Goal: Information Seeking & Learning: Learn about a topic

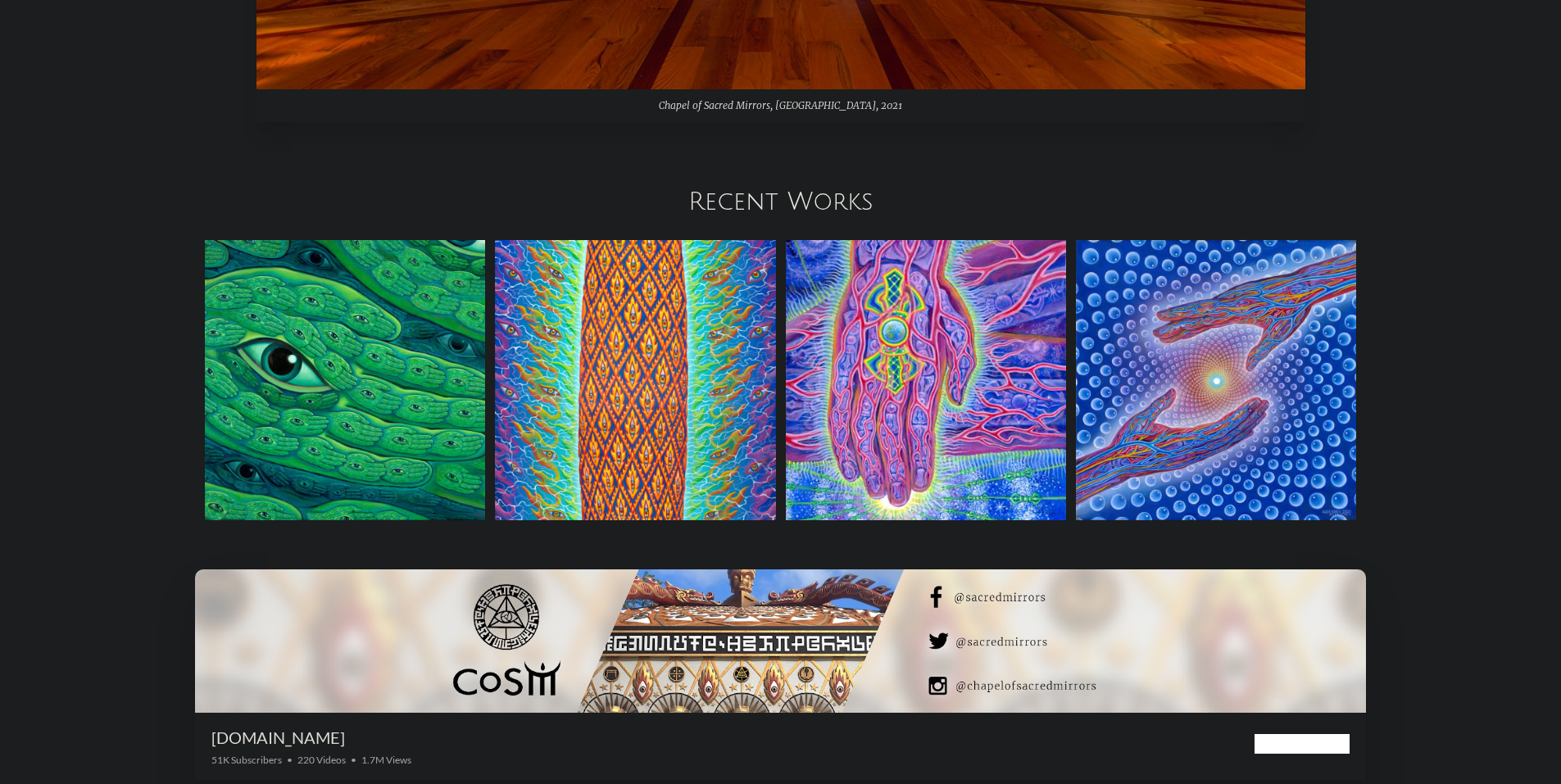
scroll to position [2211, 0]
click at [367, 383] on img at bounding box center [345, 379] width 280 height 280
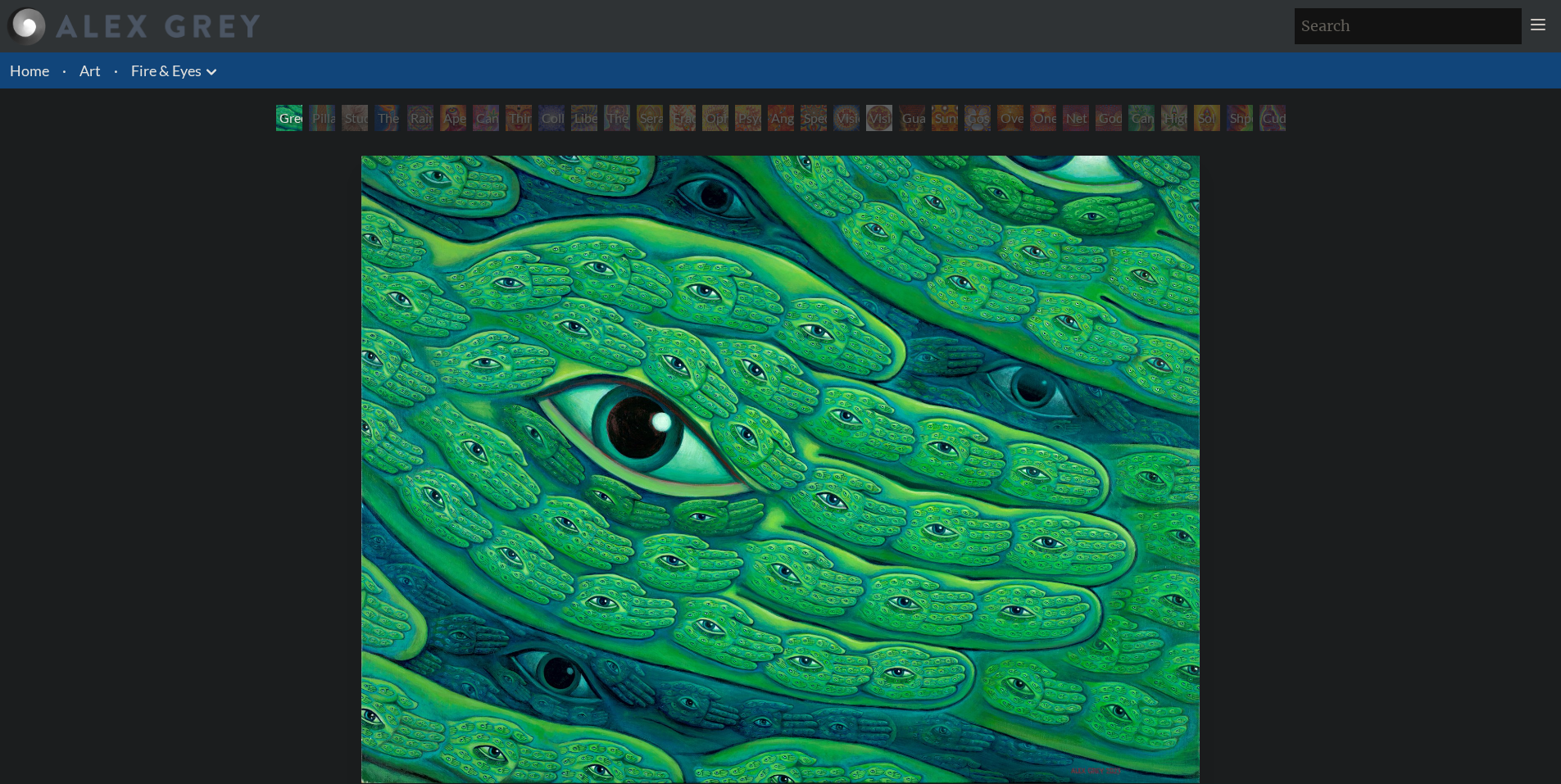
click at [303, 120] on div "Green Hand" at bounding box center [289, 118] width 26 height 26
click at [336, 116] on div "Pillar of Awareness" at bounding box center [322, 118] width 26 height 26
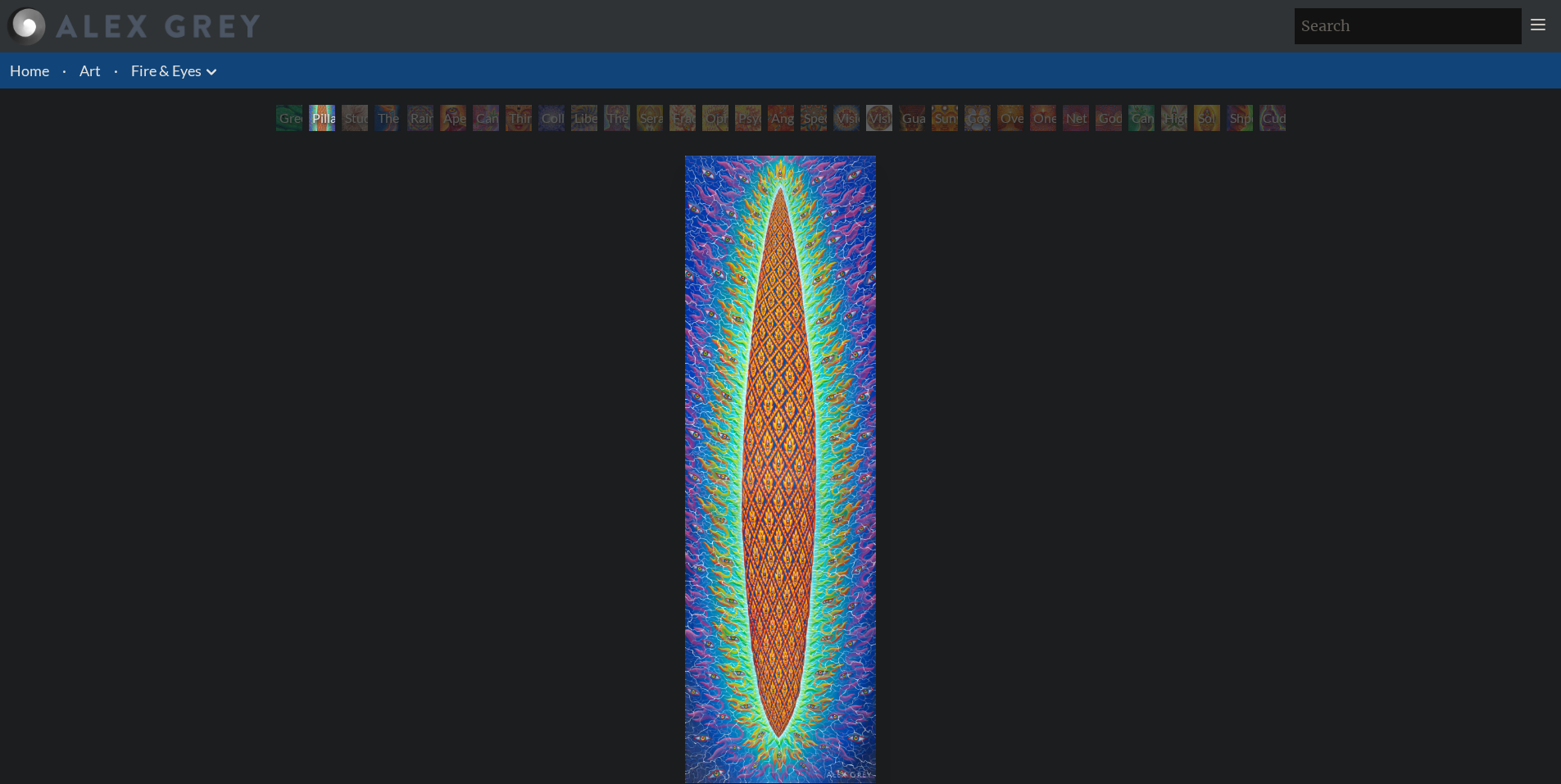
click at [772, 344] on img "2 / 31" at bounding box center [781, 469] width 192 height 628
click at [342, 117] on div "Study for the Great Turn" at bounding box center [355, 118] width 26 height 26
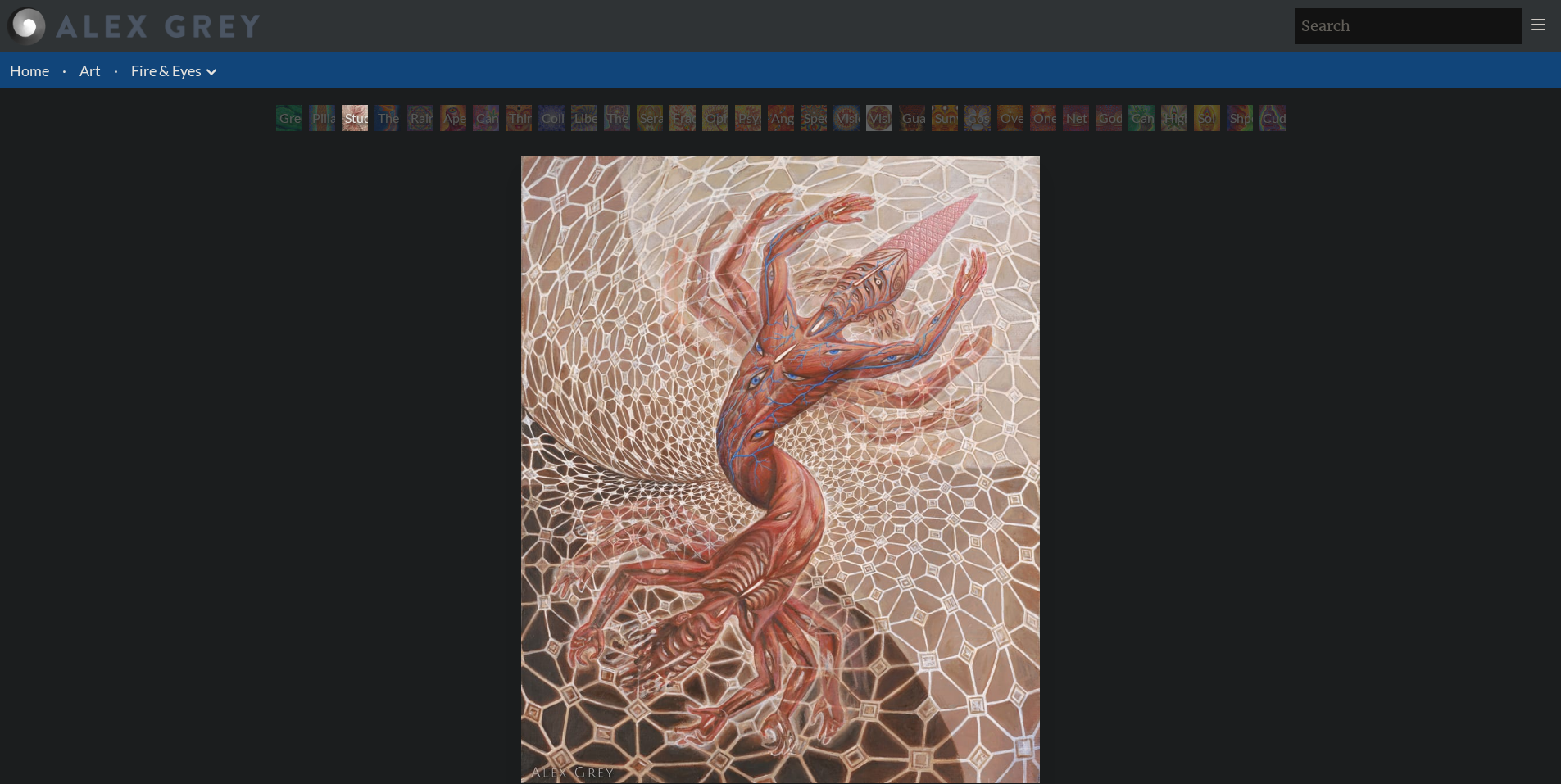
click at [432, 123] on div "Rainbow Eye Ripple" at bounding box center [420, 118] width 26 height 26
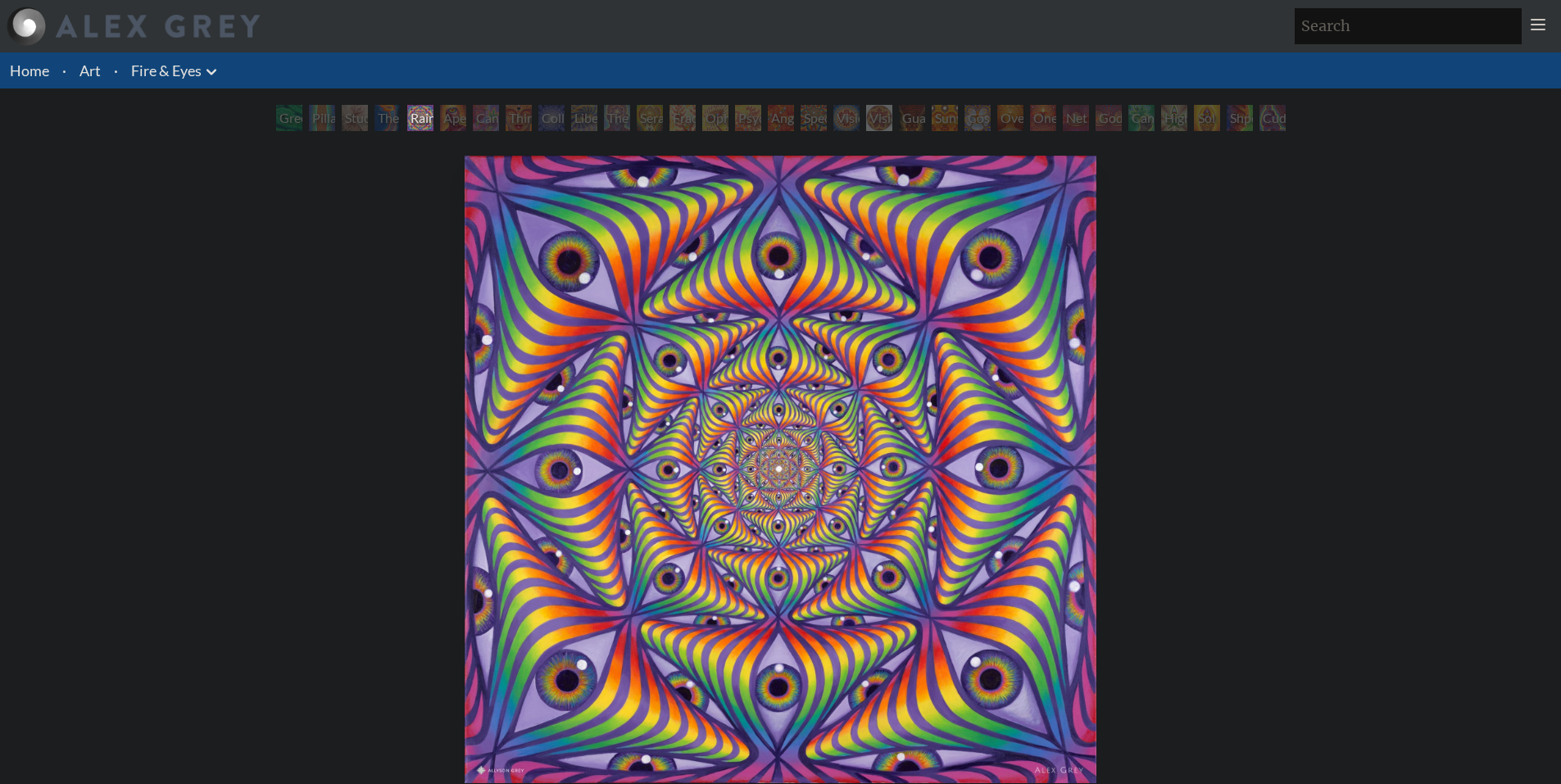
click at [499, 109] on div "Cannabis Sutra" at bounding box center [486, 118] width 26 height 26
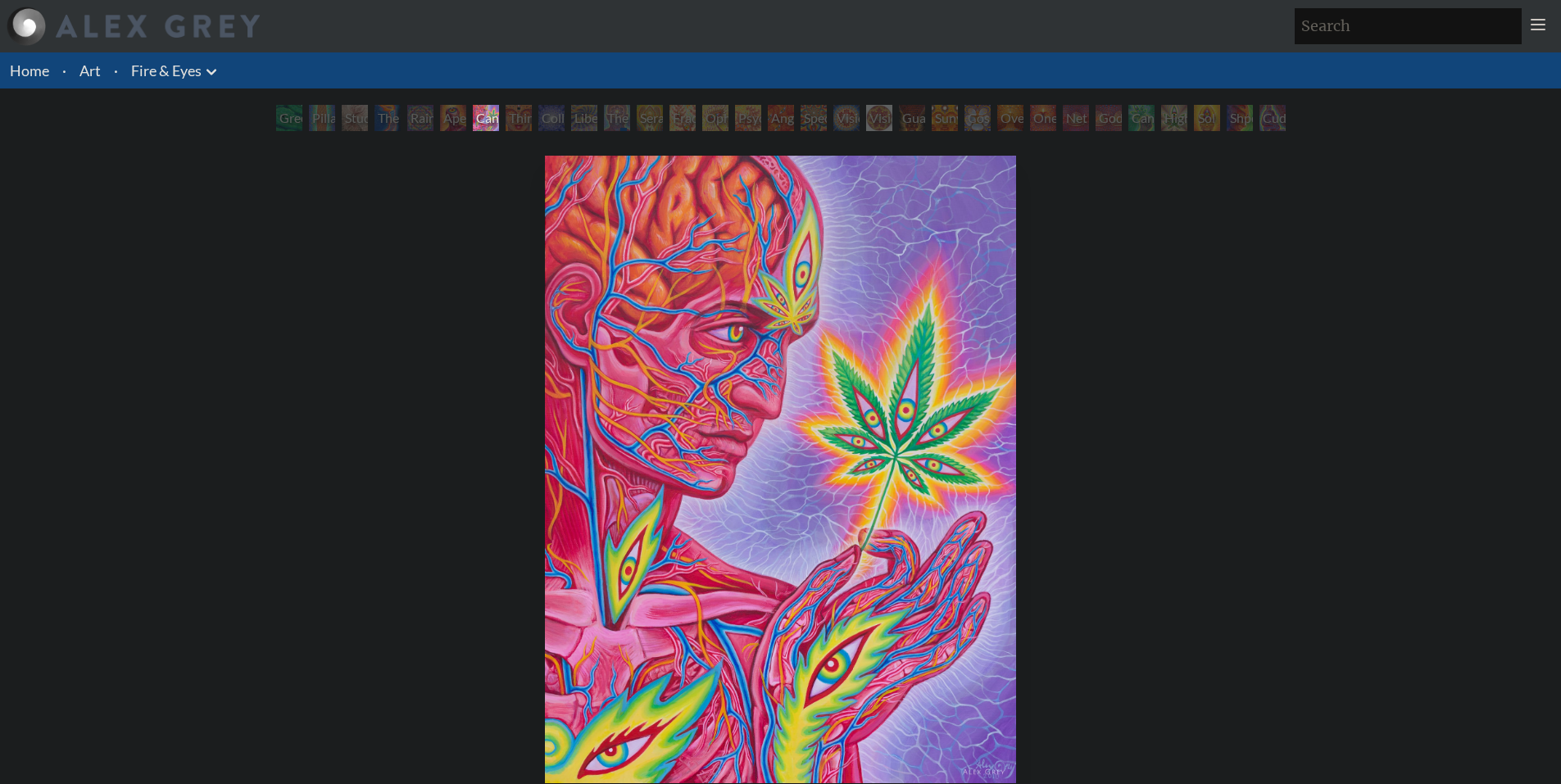
click at [617, 105] on div "The Seer" at bounding box center [617, 118] width 26 height 26
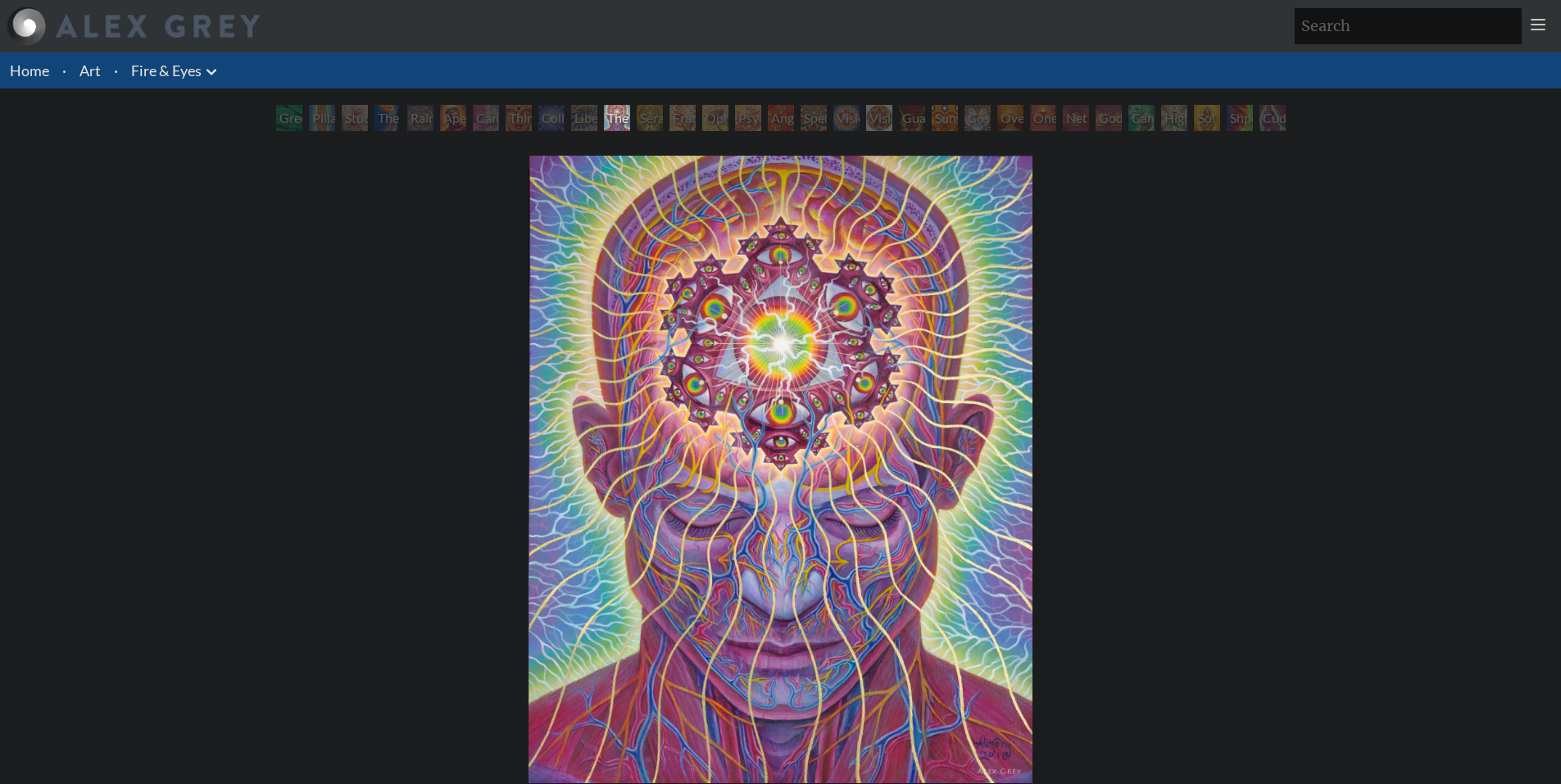
click at [694, 101] on div "Home · Art · Fire & Eyes Anatomical Drawings" at bounding box center [780, 707] width 1561 height 1309
click at [707, 110] on div "Ophanic Eyelash" at bounding box center [715, 118] width 26 height 26
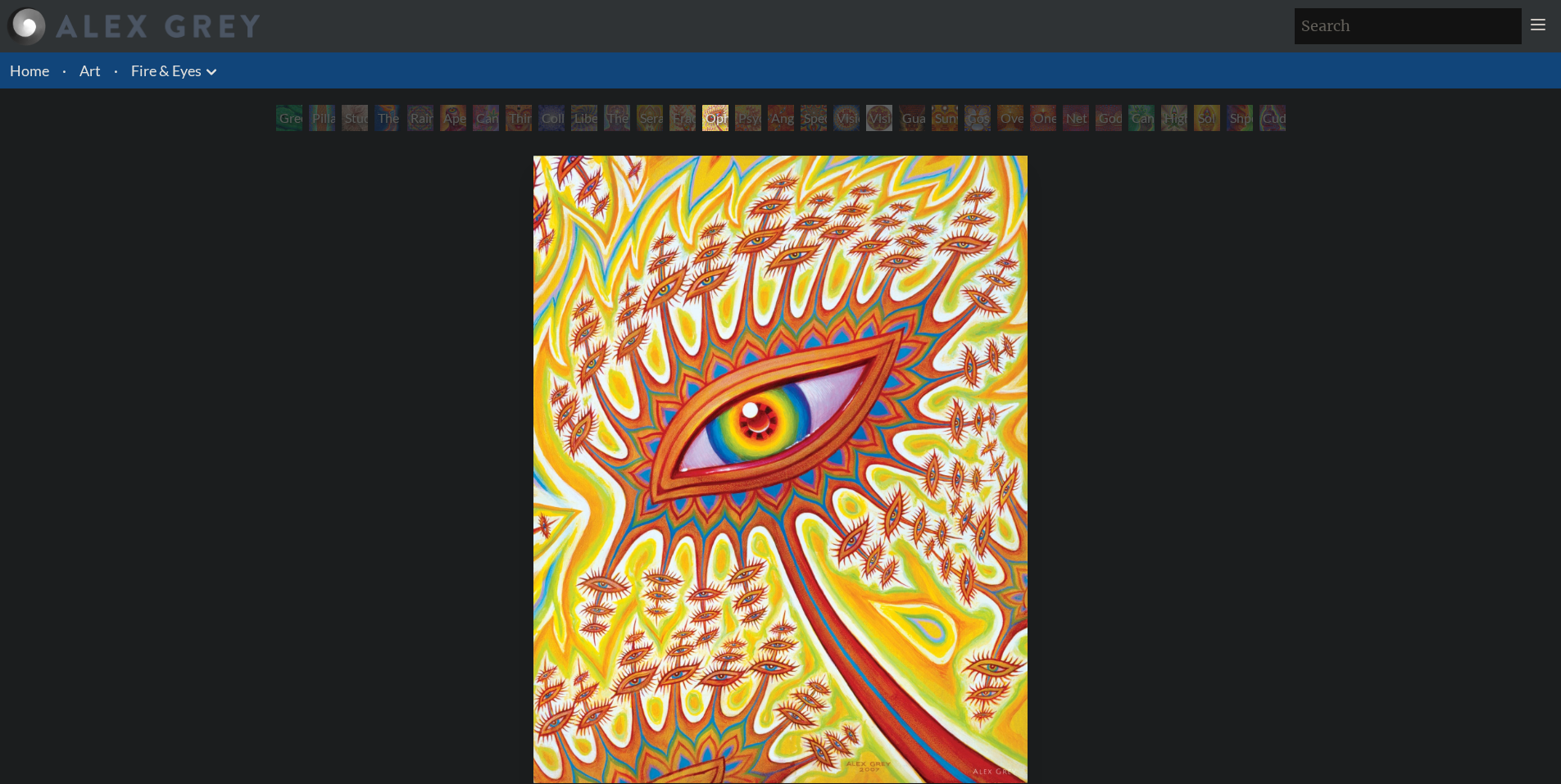
click at [794, 113] on div "Angel Skin" at bounding box center [781, 118] width 26 height 26
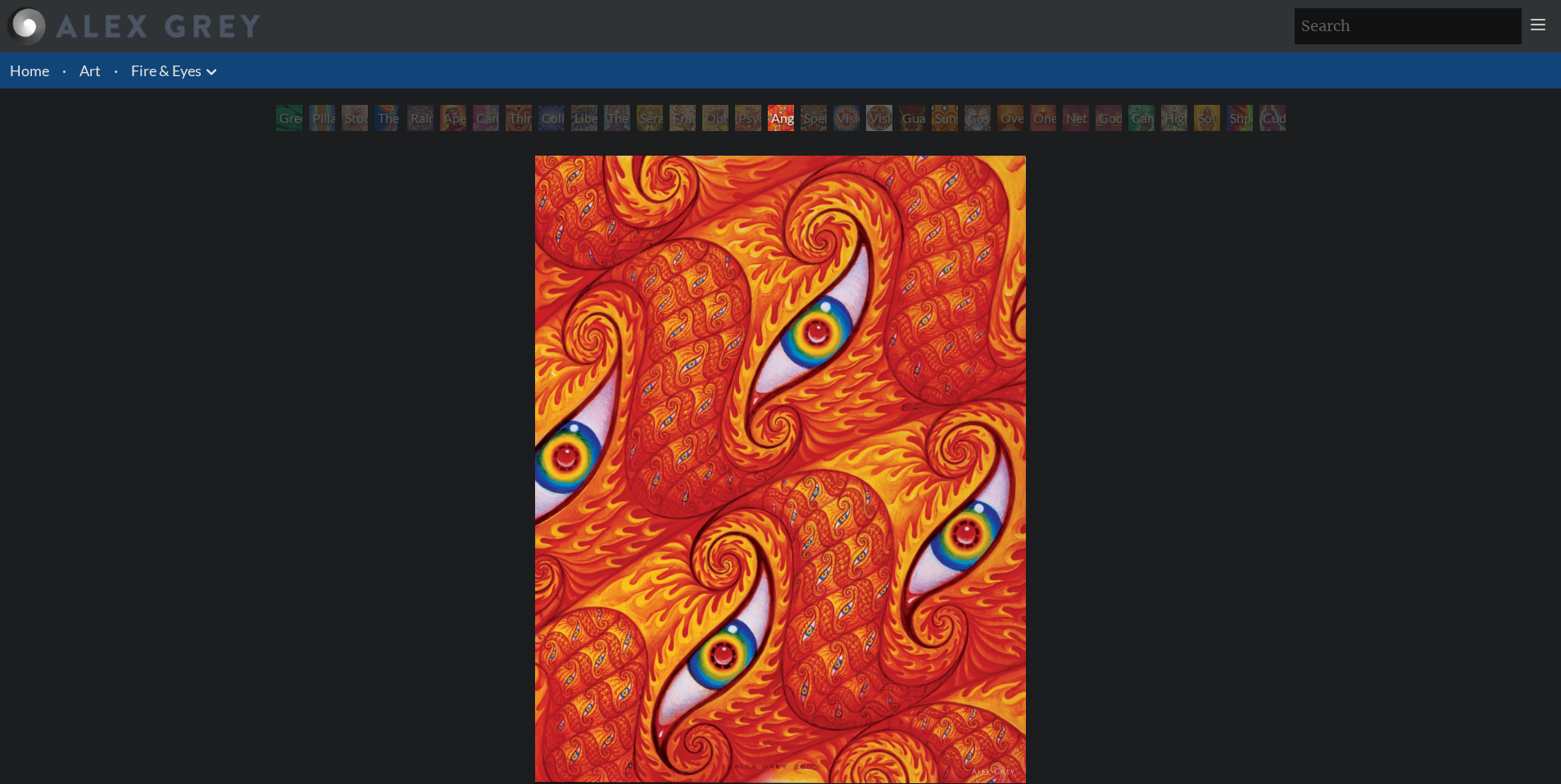
click at [892, 109] on div "Vision [PERSON_NAME]" at bounding box center [880, 118] width 26 height 26
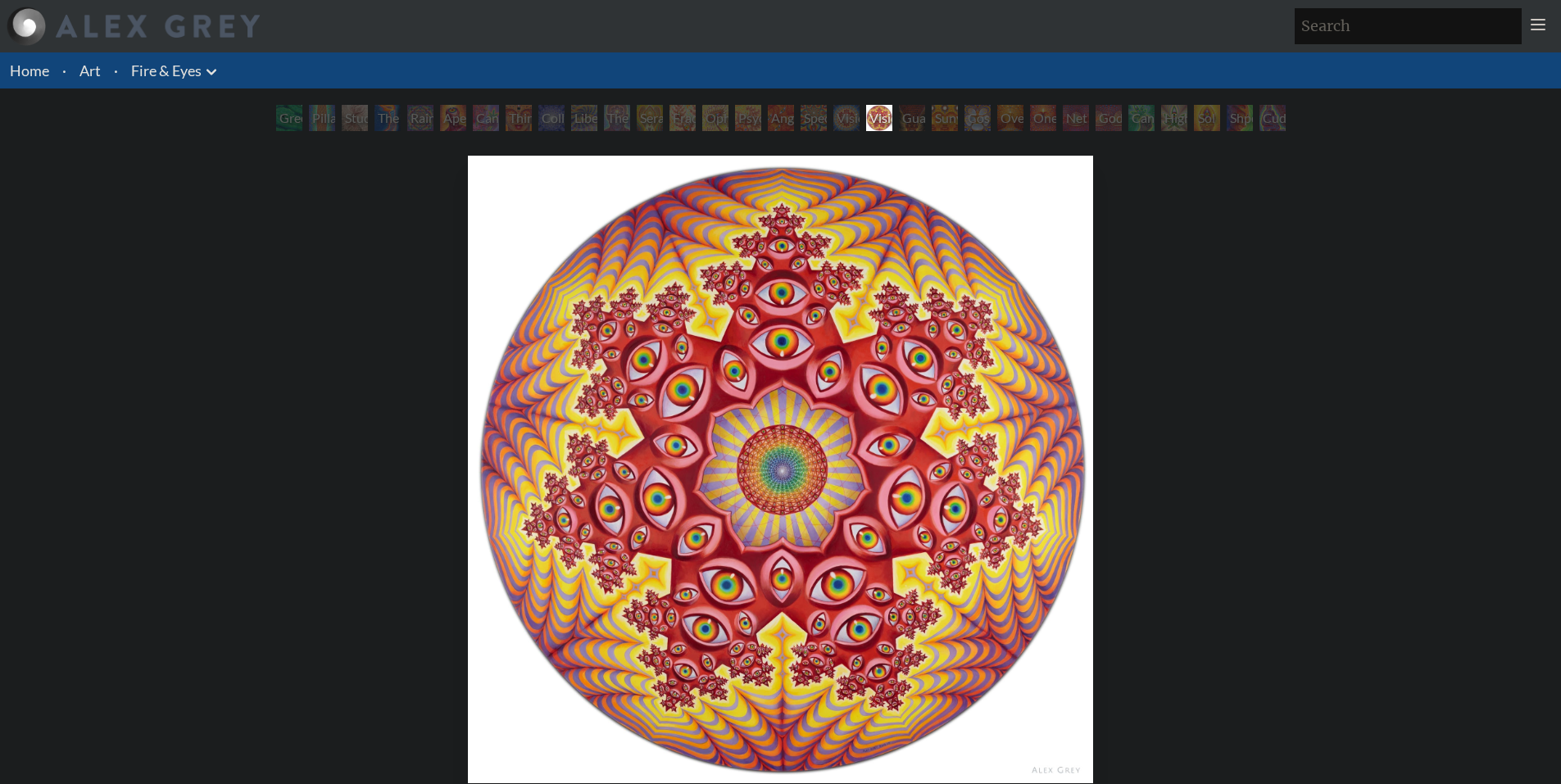
click at [997, 111] on div "Oversoul" at bounding box center [1010, 118] width 26 height 26
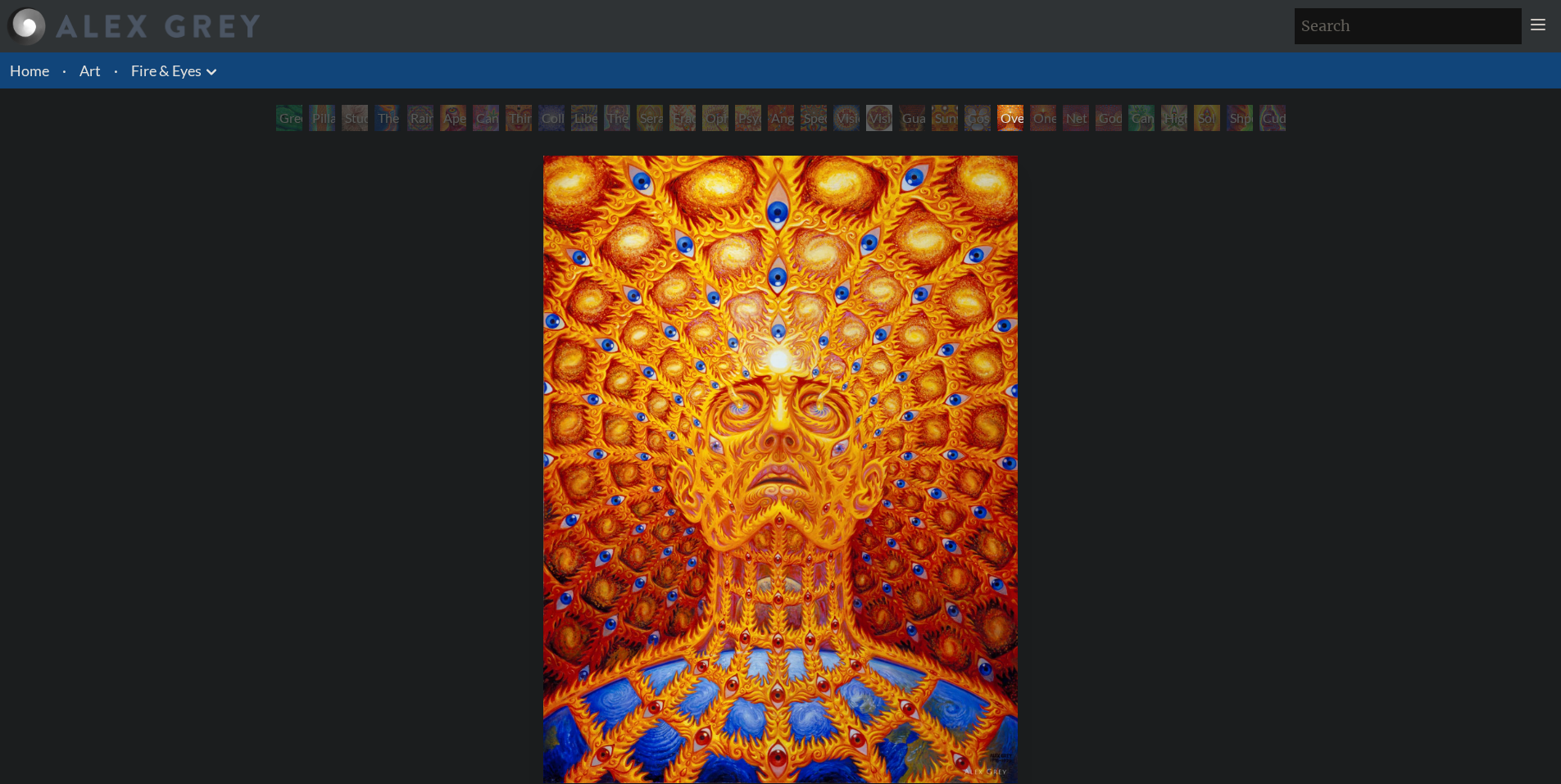
click at [1070, 111] on div "Net of Being" at bounding box center [1076, 118] width 26 height 26
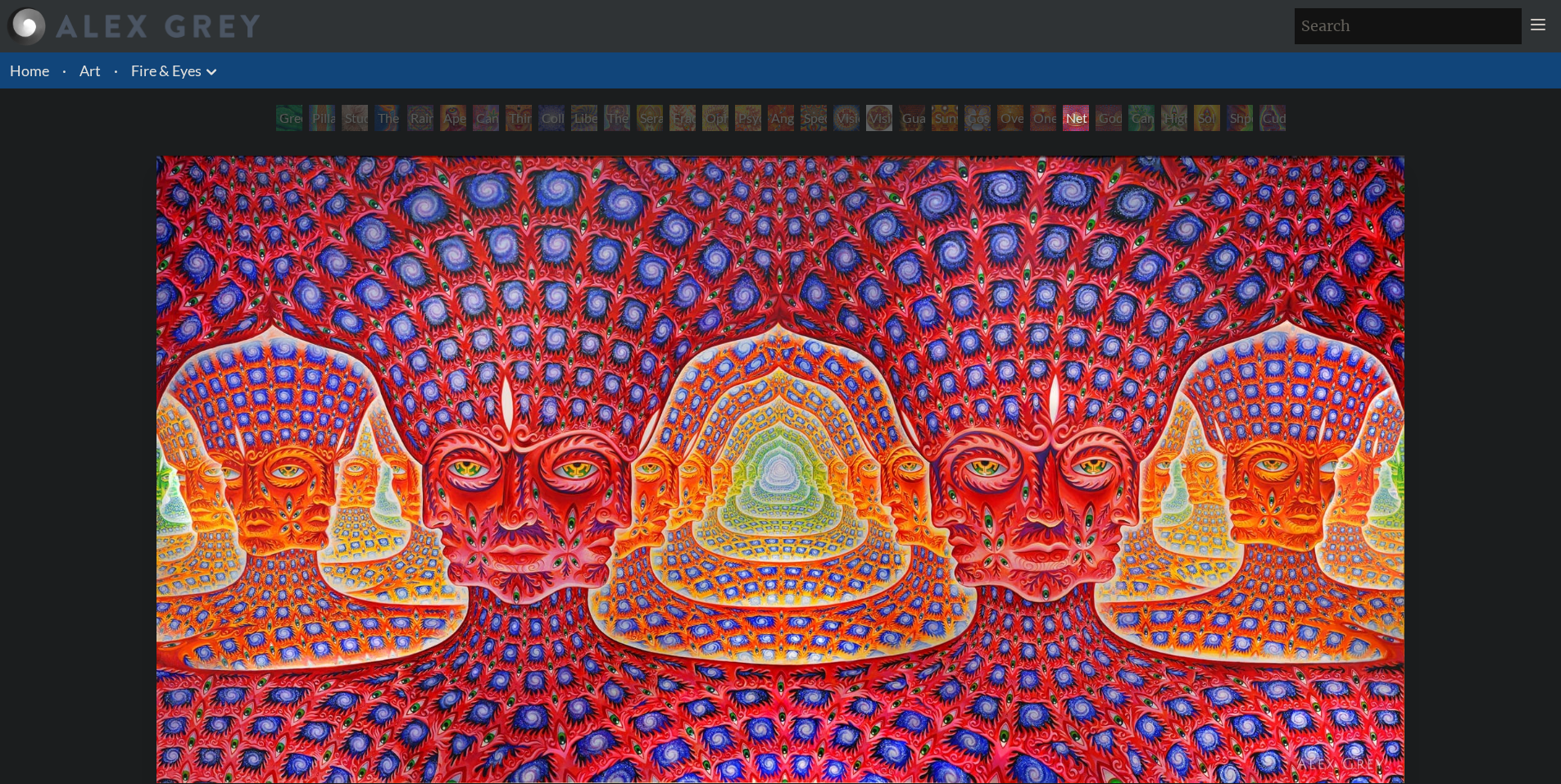
click at [1211, 124] on div "Sol Invictus" at bounding box center [1207, 118] width 26 height 26
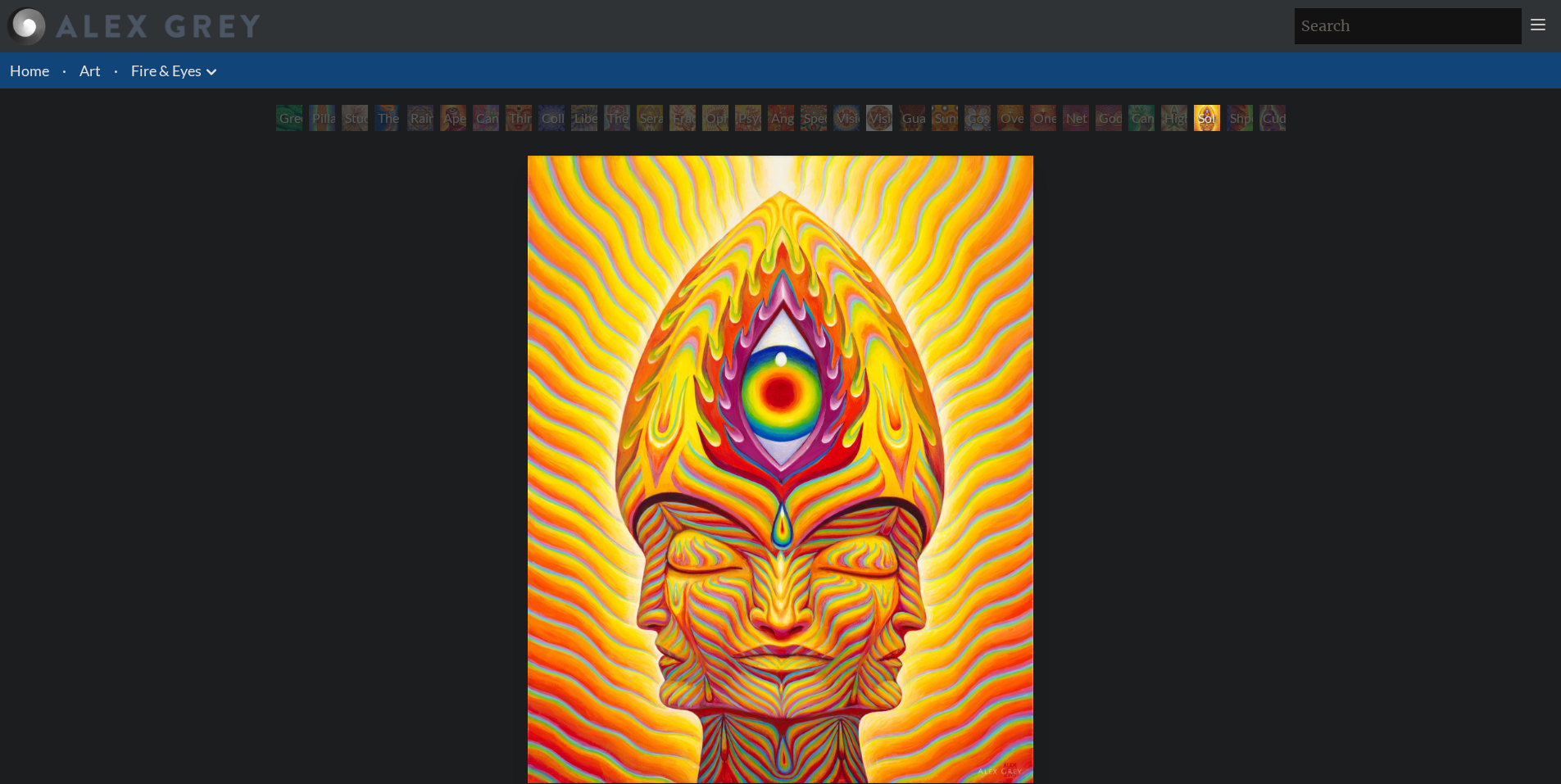
click at [1286, 118] on div "Cuddle" at bounding box center [1272, 118] width 26 height 26
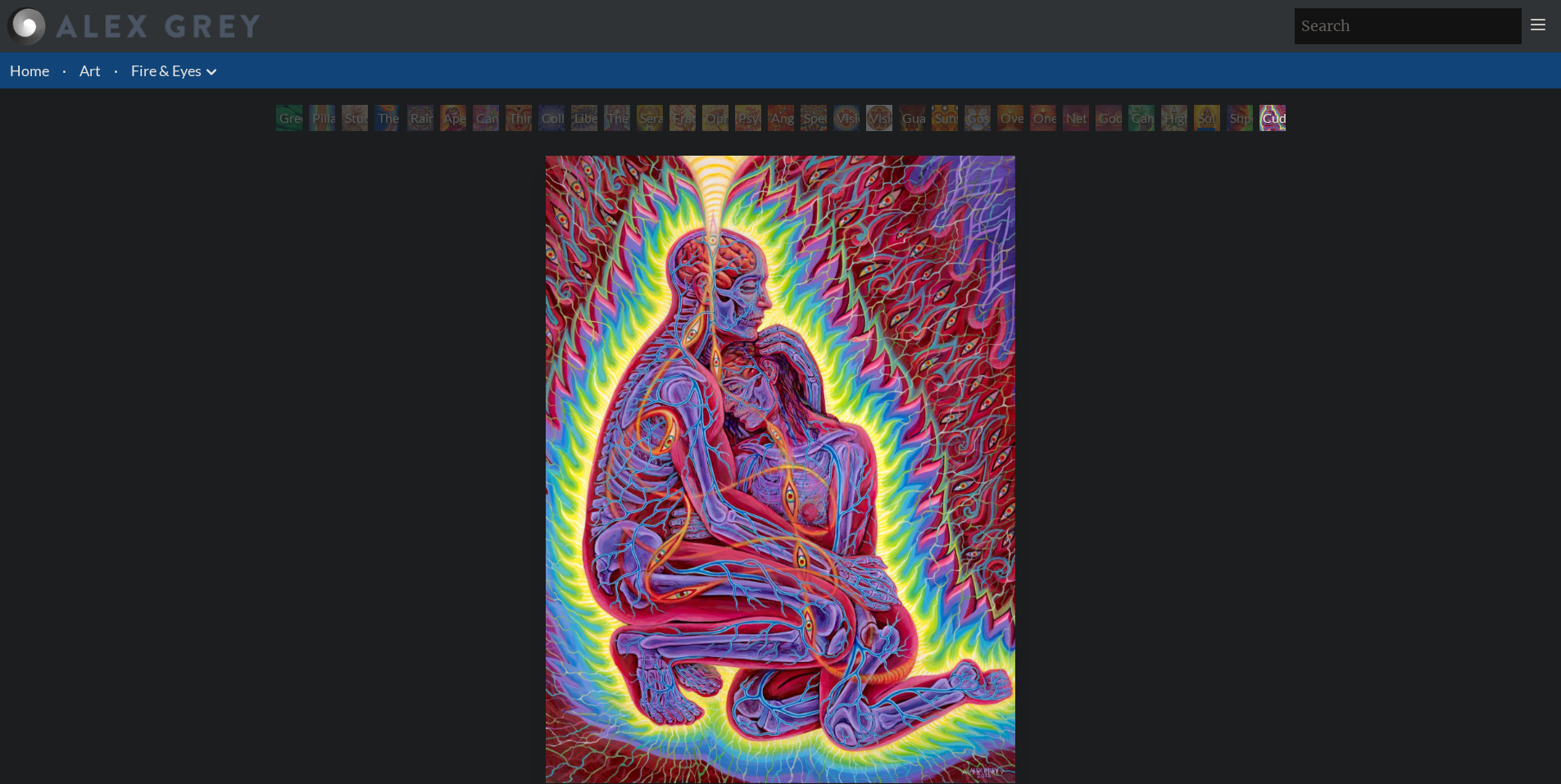
drag, startPoint x: 1194, startPoint y: 118, endPoint x: 1180, endPoint y: 119, distance: 14.0
click at [1194, 119] on div "Sol Invictus" at bounding box center [1207, 118] width 26 height 26
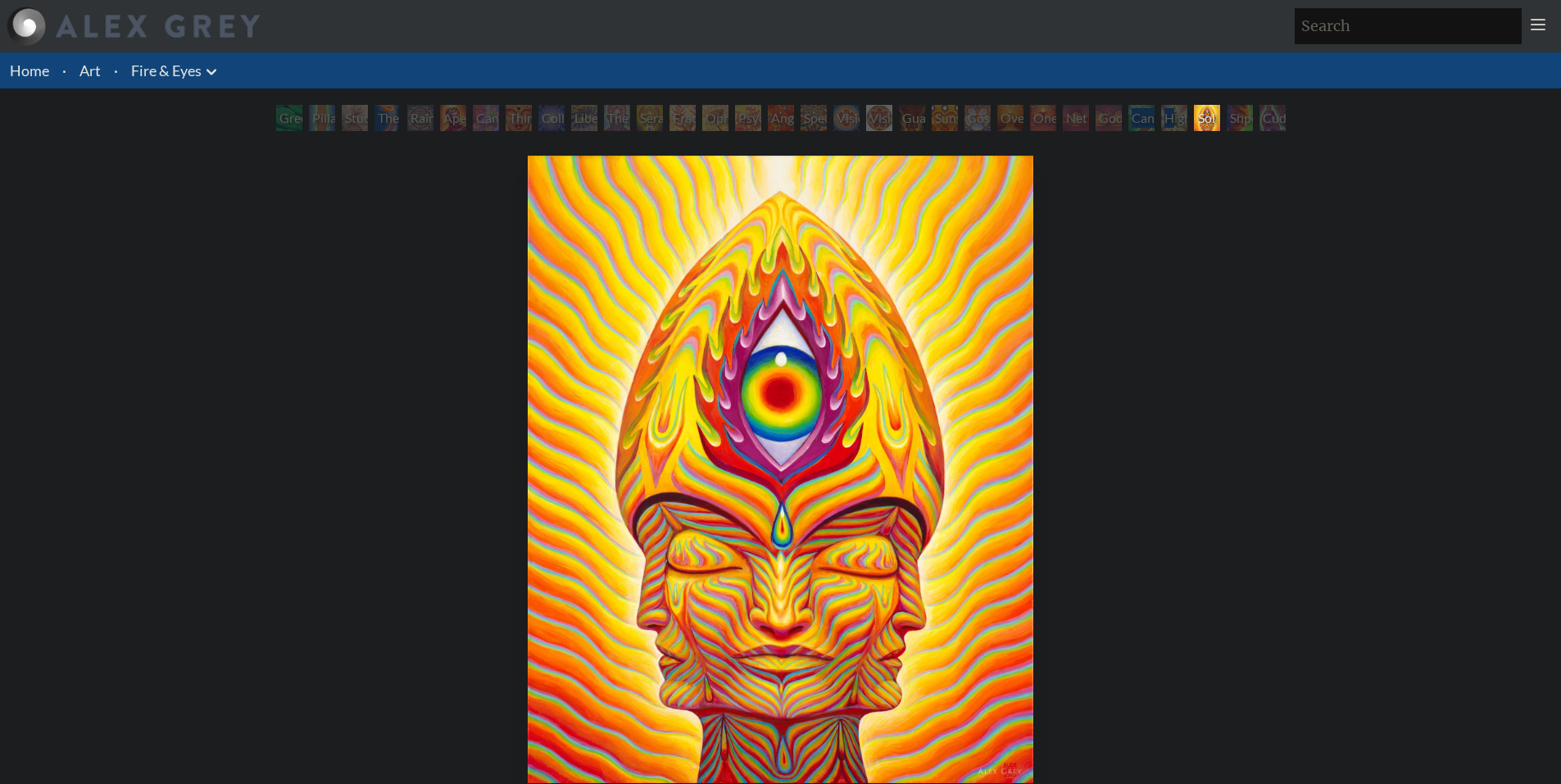
click at [1114, 130] on div "Green Hand Pillar of Awareness Study for the Great Turn The Torch Rainbow Eye R…" at bounding box center [781, 120] width 1016 height 31
click at [1097, 113] on div "Godself" at bounding box center [1109, 118] width 26 height 26
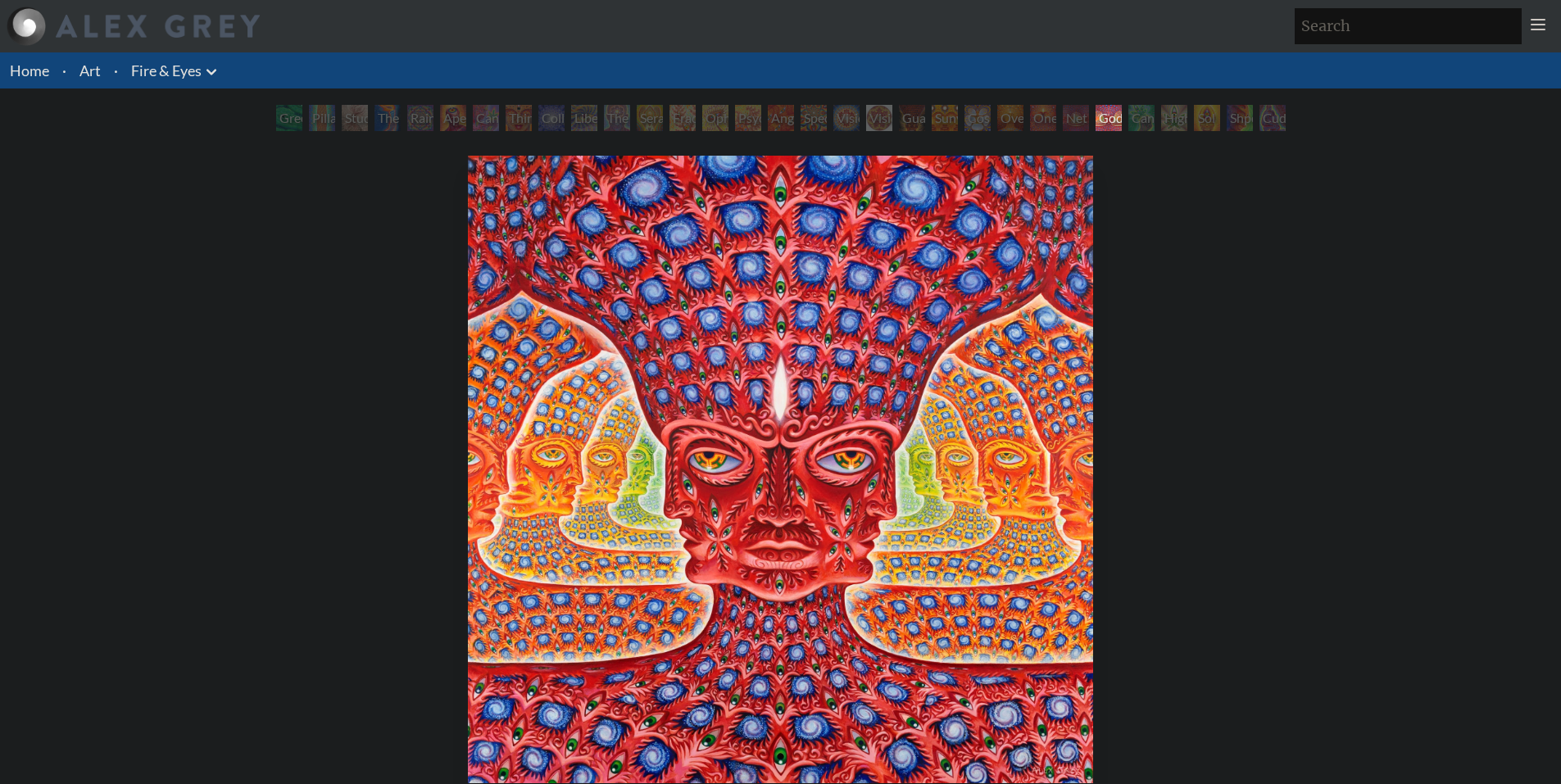
click at [1063, 113] on div "Net of Being" at bounding box center [1076, 118] width 26 height 26
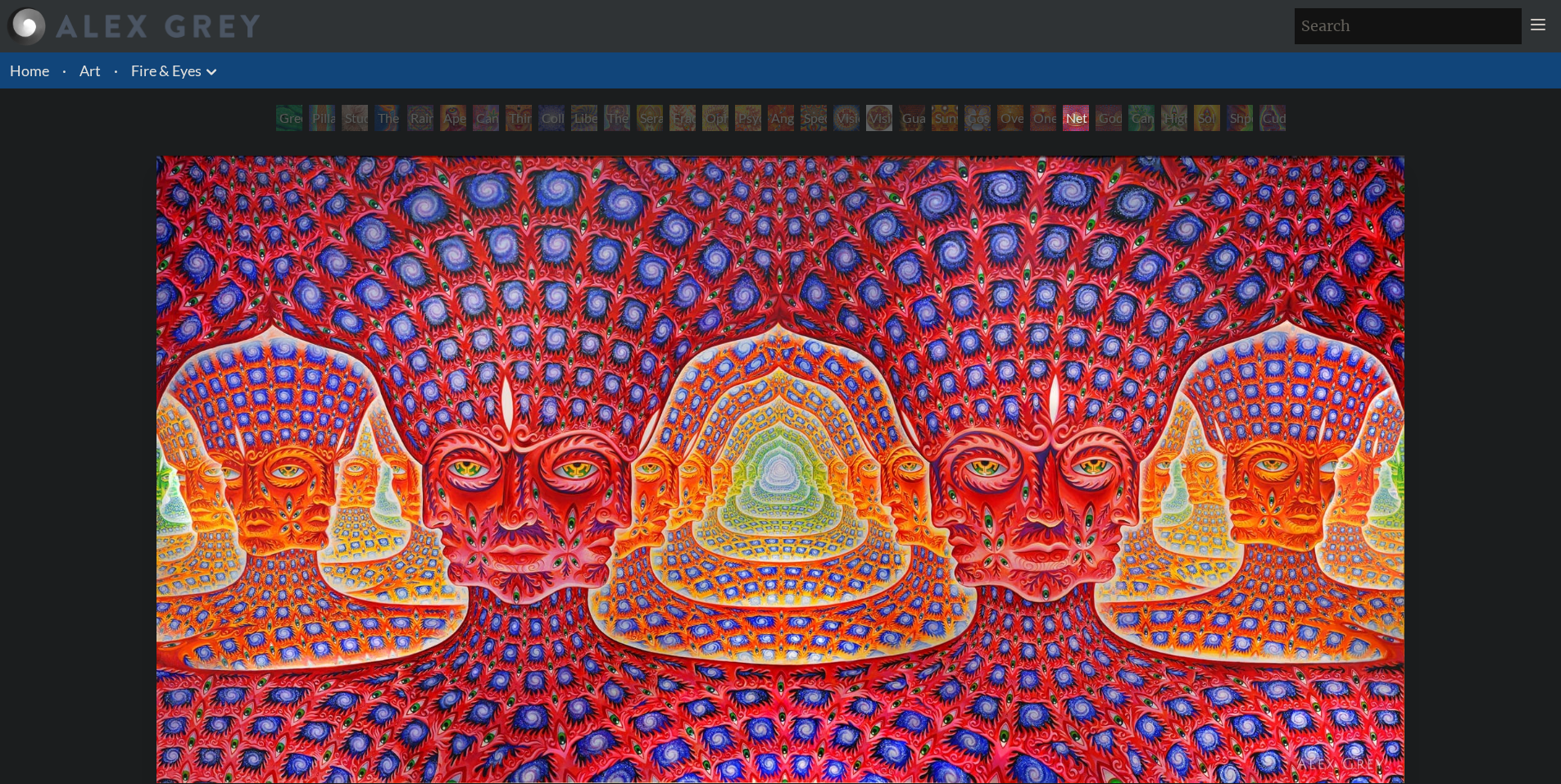
click at [997, 118] on div "Oversoul" at bounding box center [1010, 118] width 26 height 26
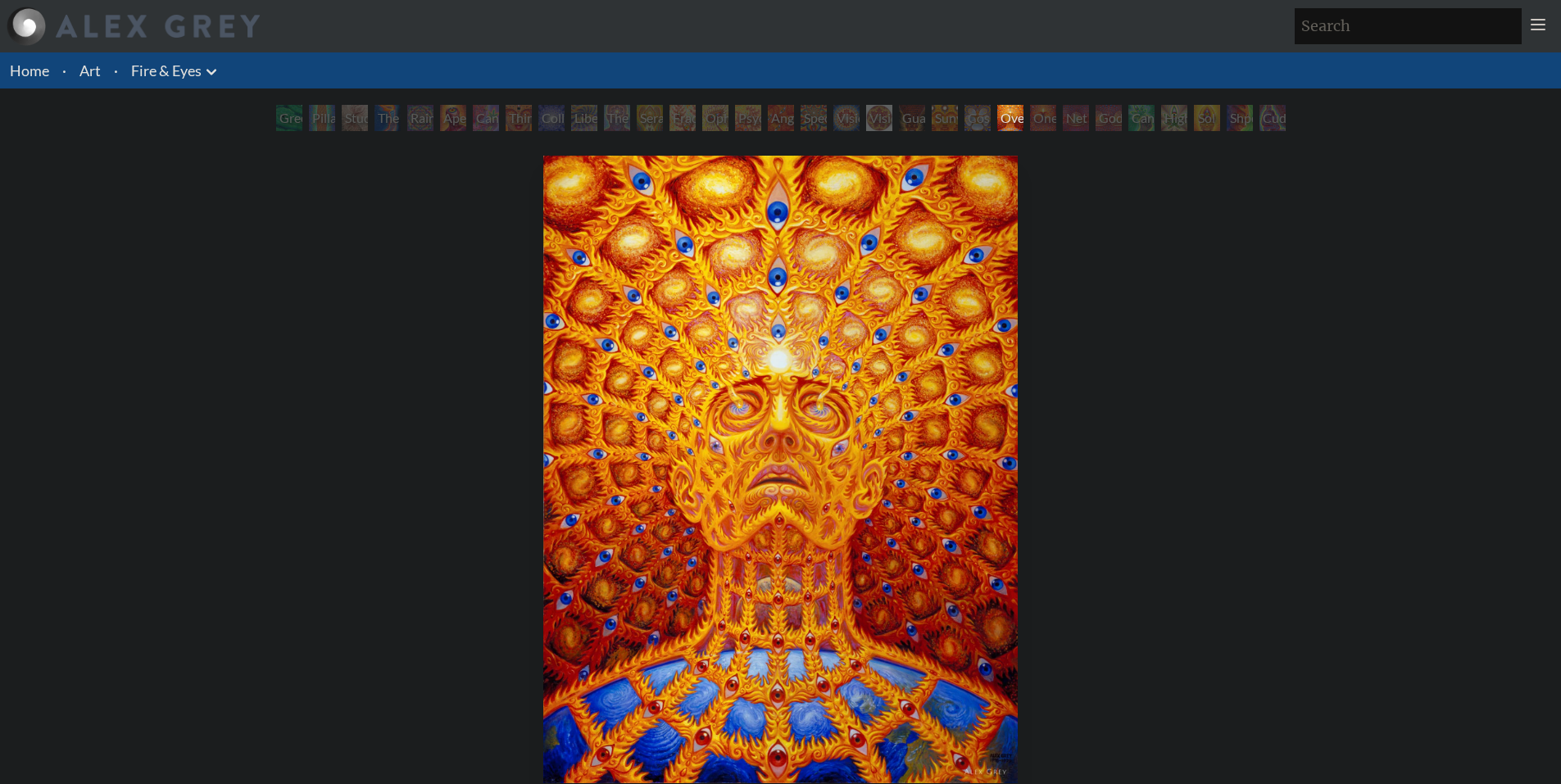
click at [964, 117] on div "Cosmic Elf" at bounding box center [977, 118] width 26 height 26
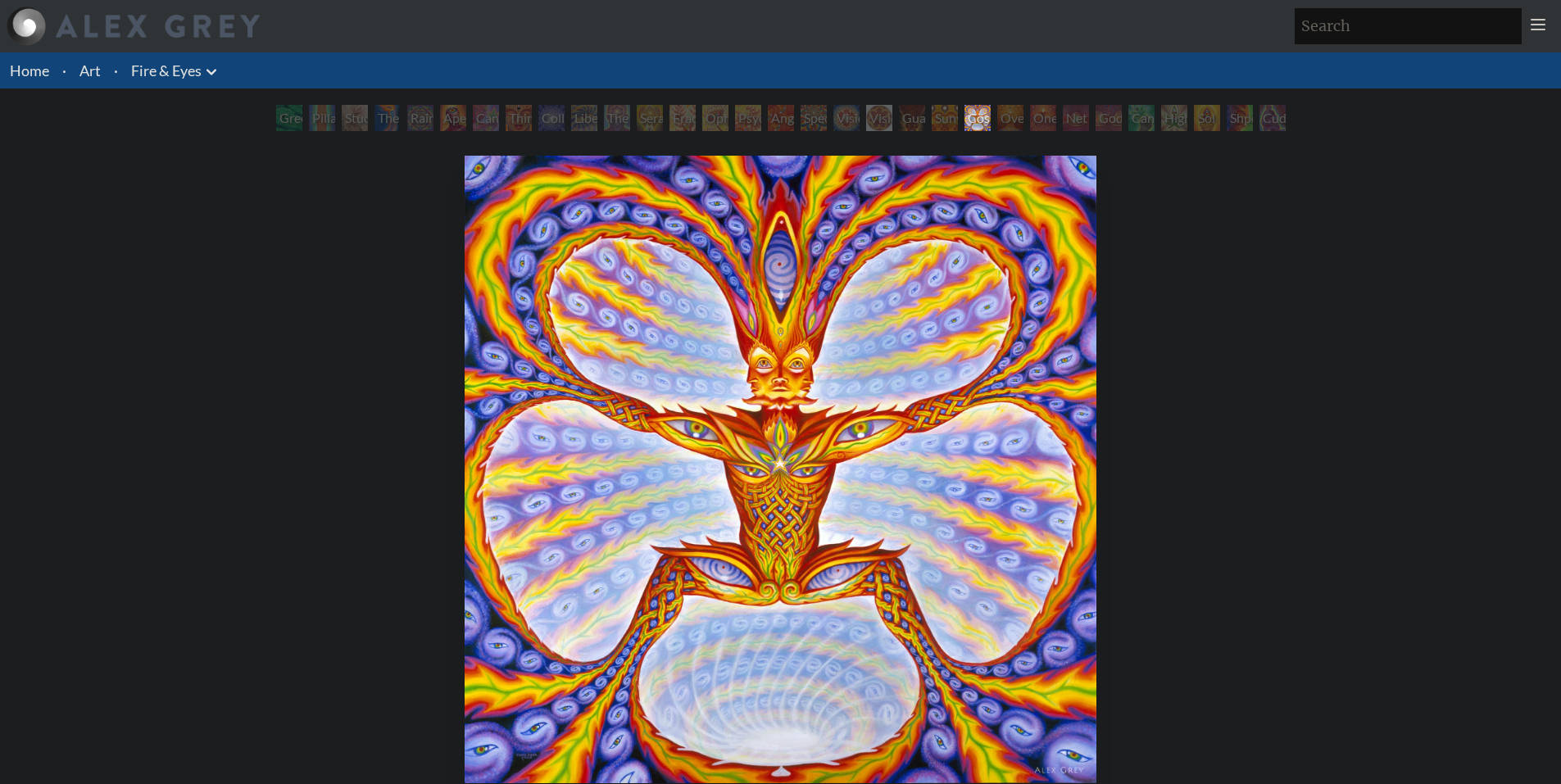
click at [899, 122] on div "Guardian of Infinite Vision" at bounding box center [912, 118] width 26 height 26
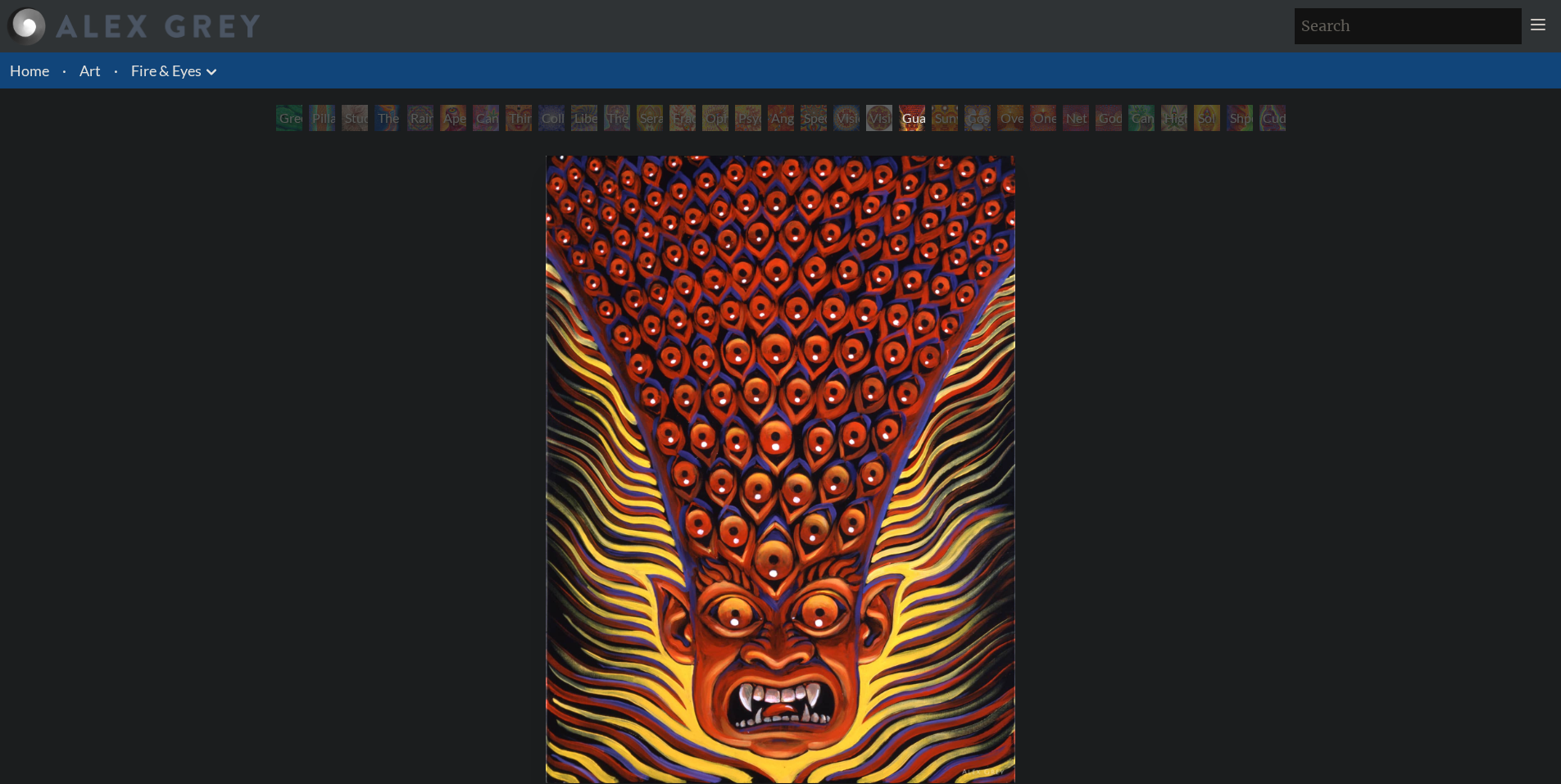
click at [925, 115] on div "Guardian of Infinite Vision" at bounding box center [912, 118] width 26 height 26
click at [925, 113] on div "Guardian of Infinite Vision" at bounding box center [912, 118] width 26 height 26
click at [1002, 114] on div "Oversoul" at bounding box center [1010, 118] width 26 height 26
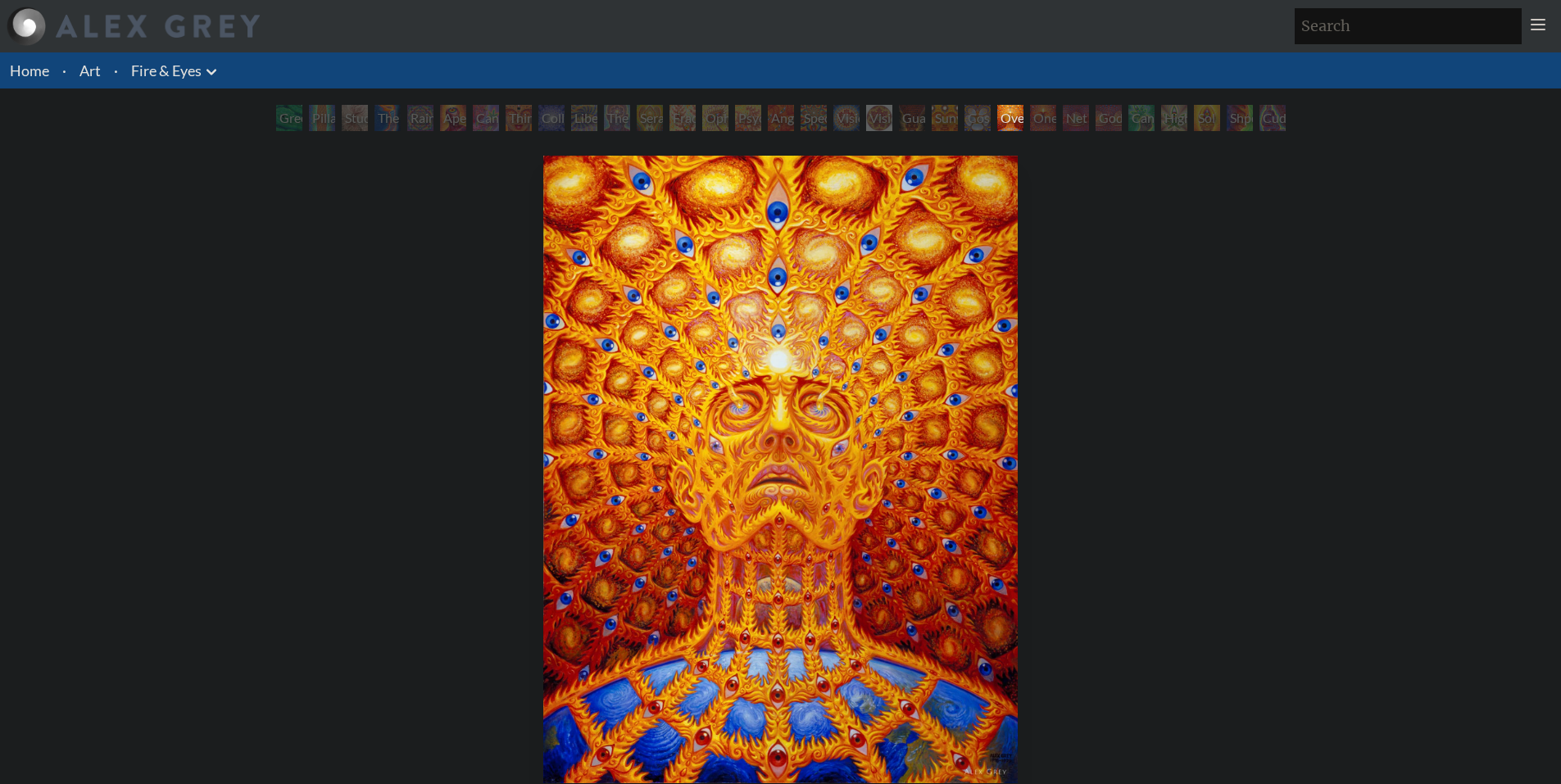
click at [964, 114] on div "Cosmic Elf" at bounding box center [977, 118] width 26 height 26
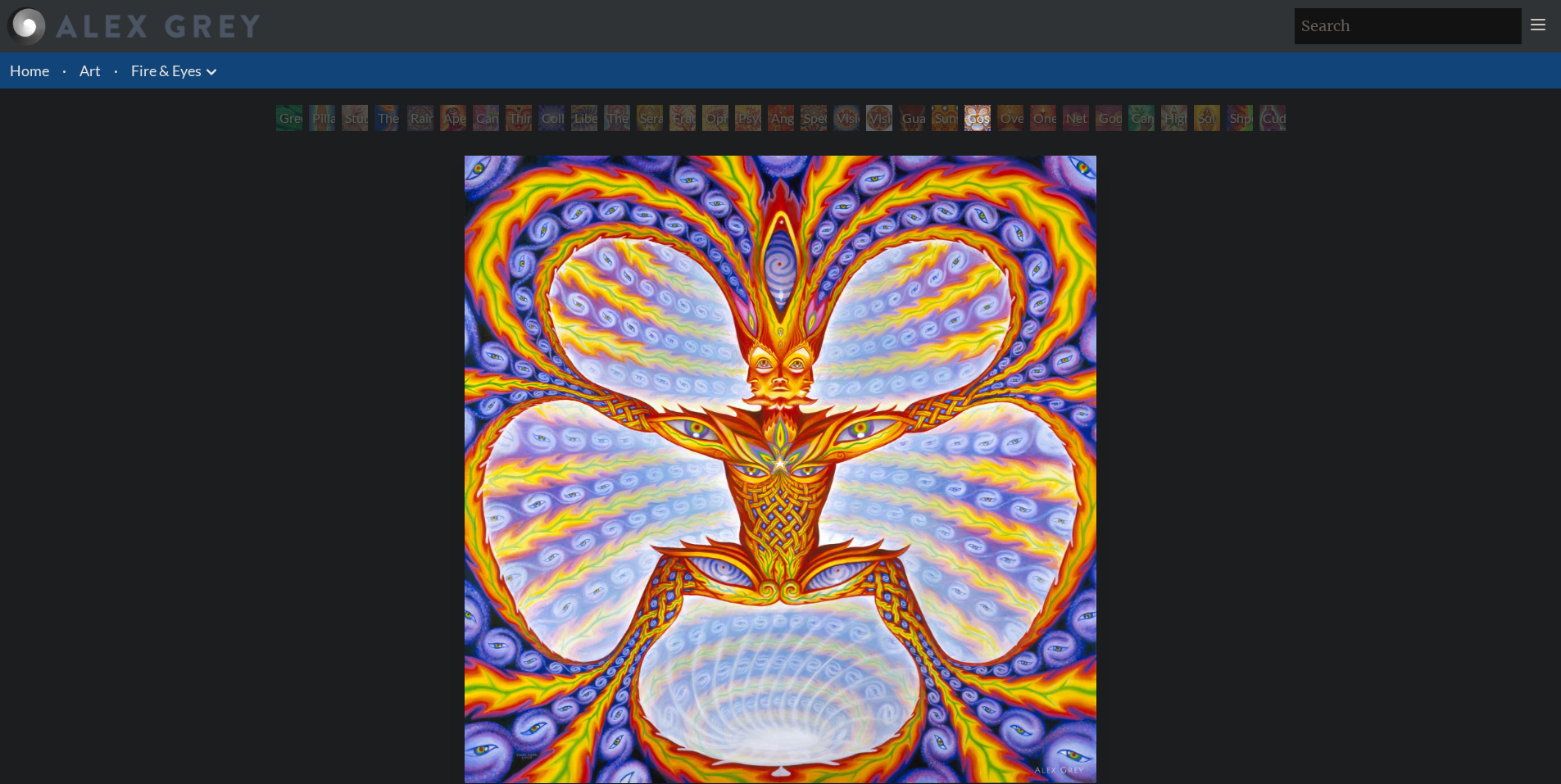
click at [982, 117] on div "Cosmic Elf" at bounding box center [977, 118] width 26 height 26
click at [899, 113] on div "Guardian of Infinite Vision" at bounding box center [912, 118] width 26 height 26
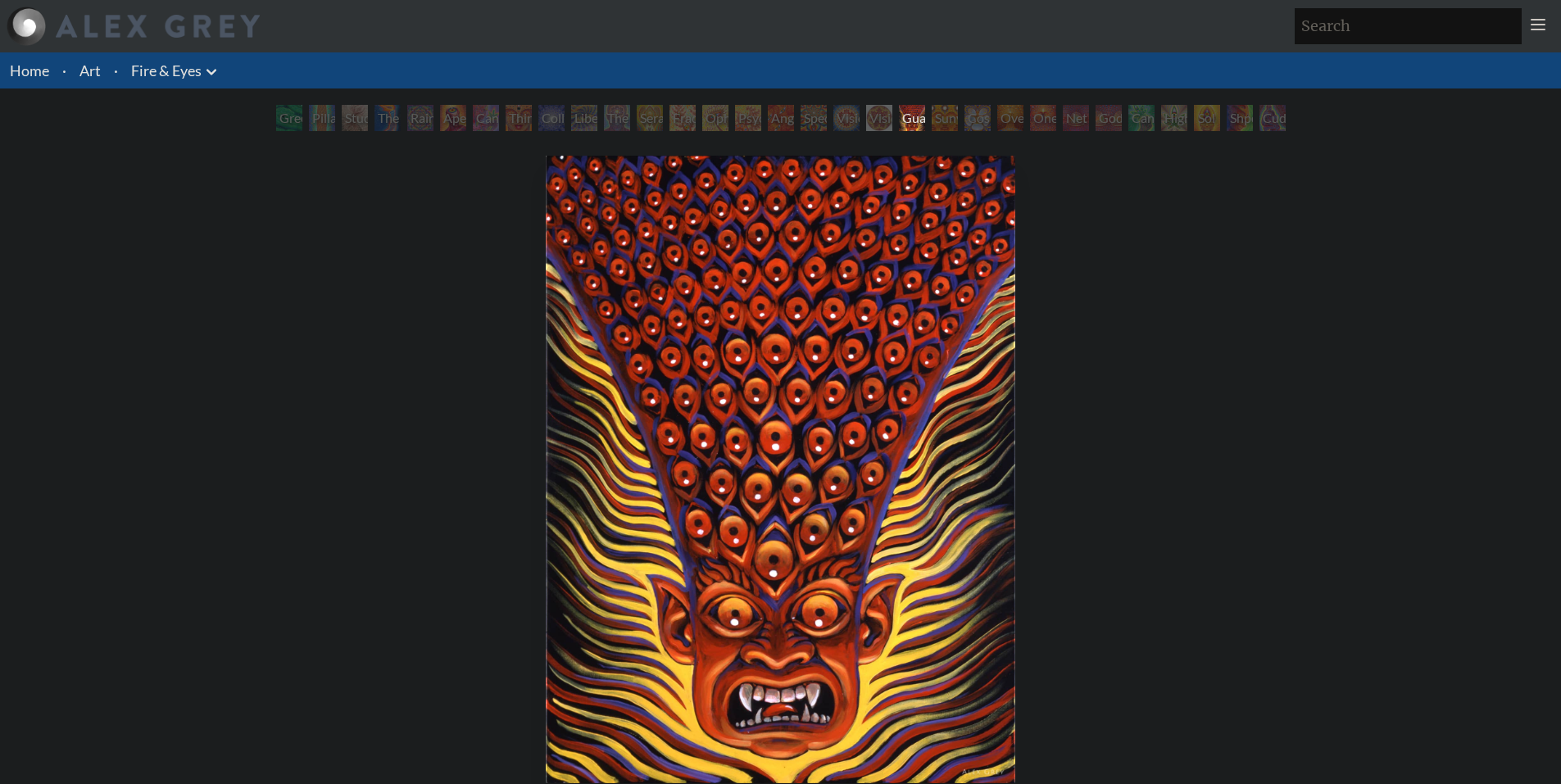
click at [834, 121] on div "Vision Crystal" at bounding box center [847, 118] width 26 height 26
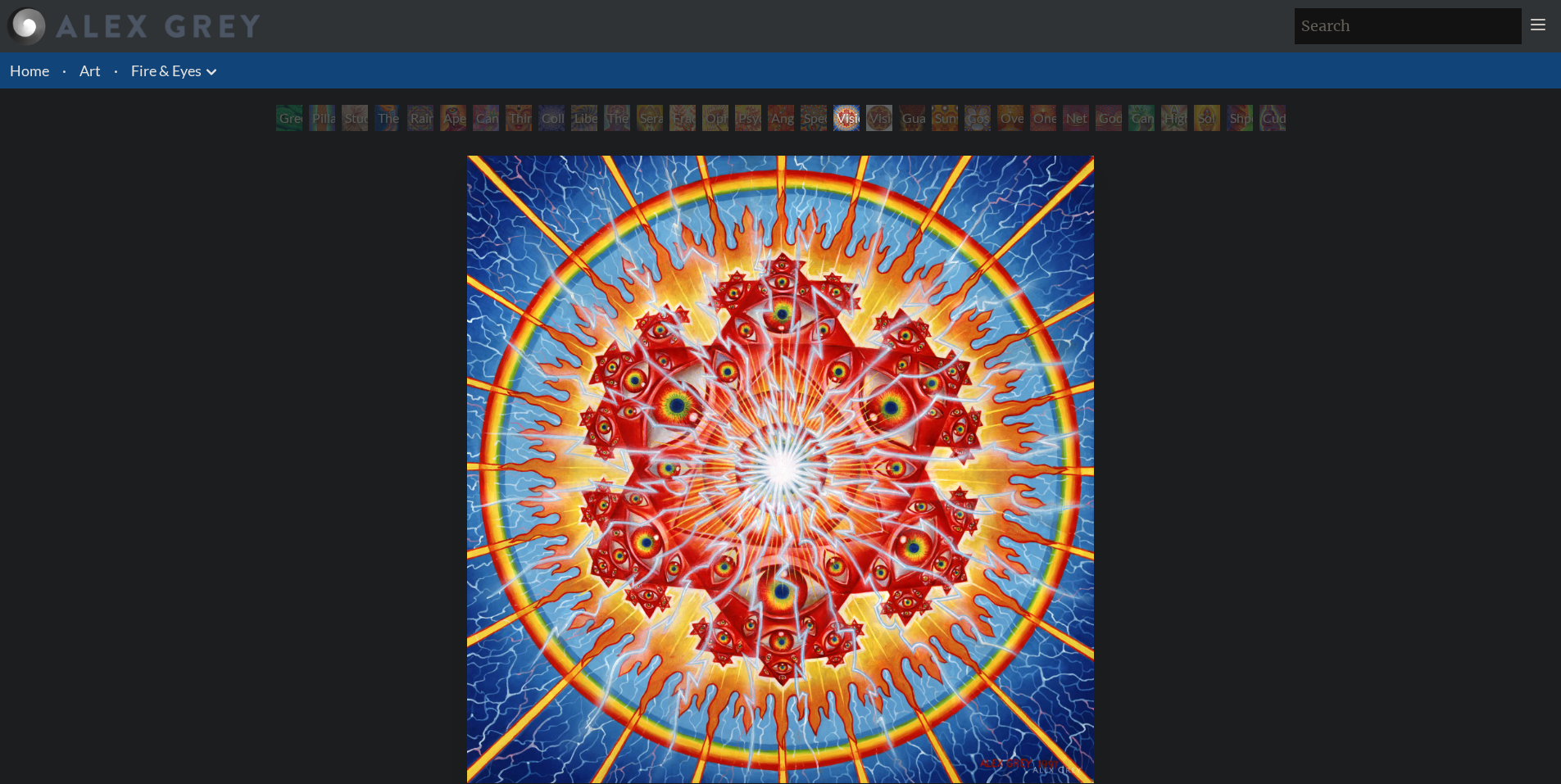
click at [784, 117] on div "Angel Skin" at bounding box center [781, 118] width 26 height 26
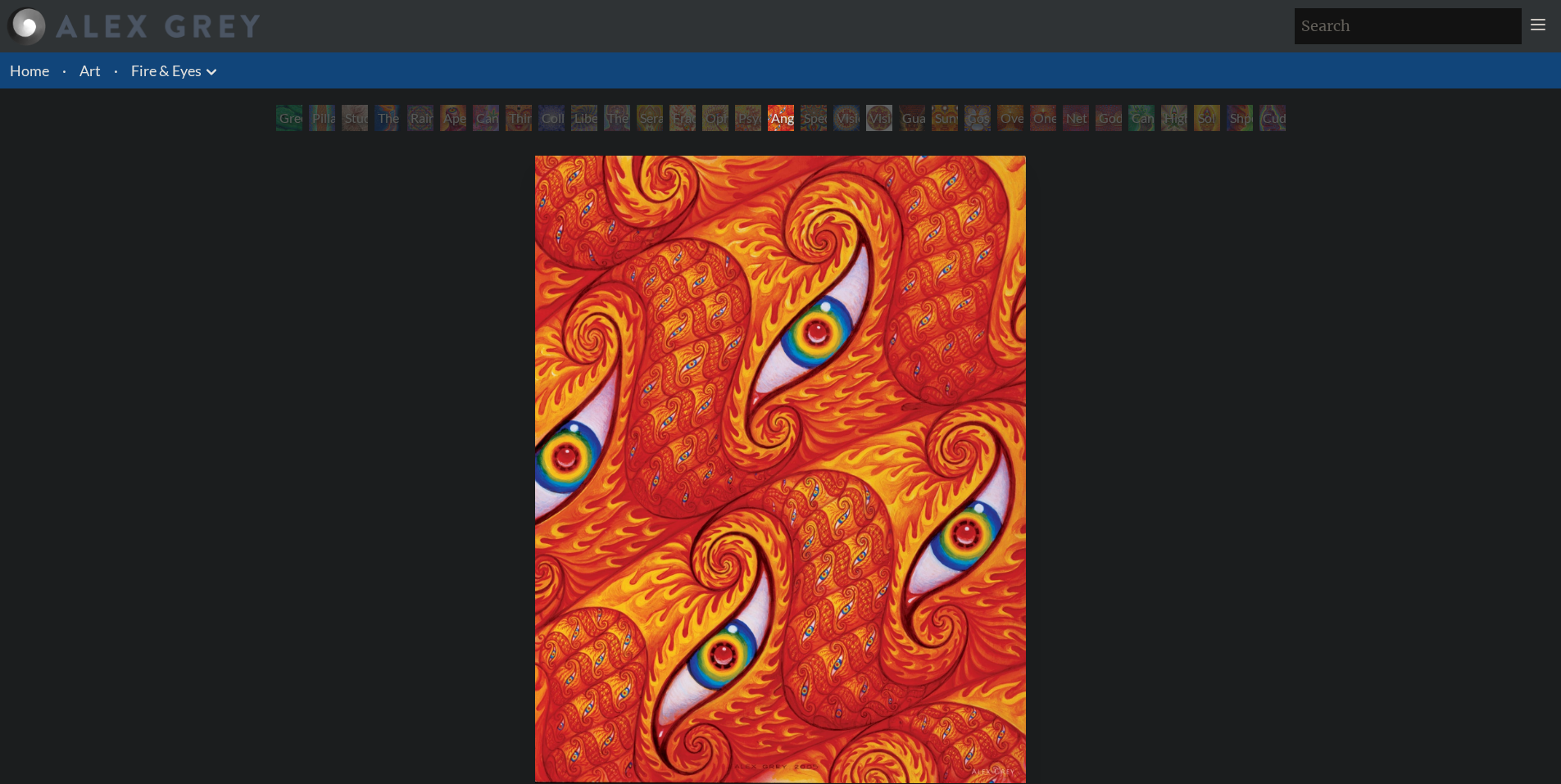
click at [735, 110] on div "Psychomicrograph of a Fractal Paisley Cherub Feather Tip" at bounding box center [748, 118] width 26 height 26
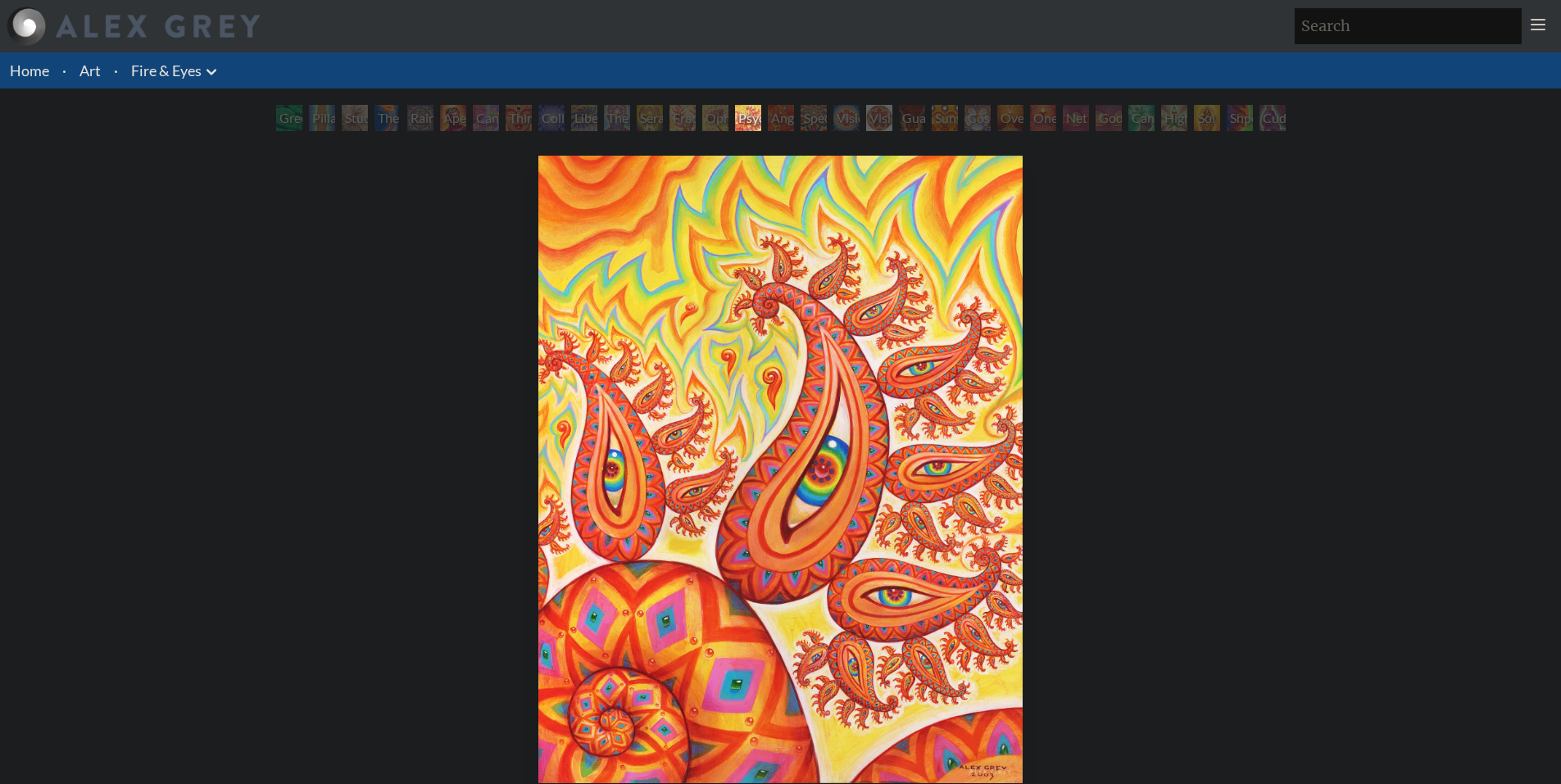
click at [633, 102] on div "Home · Art · Fire & Eyes Anatomical Drawings" at bounding box center [780, 524] width 1561 height 942
click at [611, 108] on div "The Seer" at bounding box center [617, 118] width 26 height 26
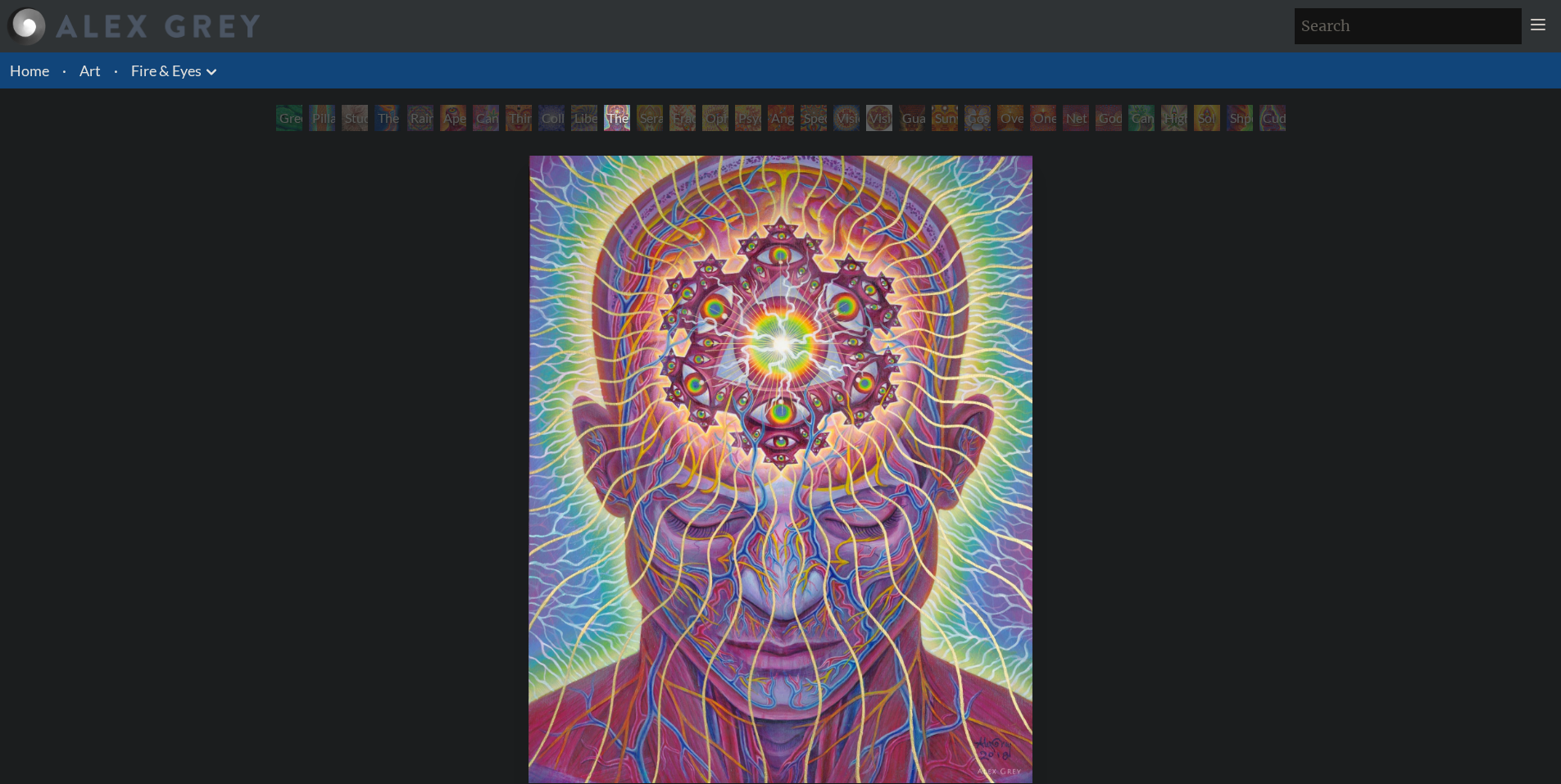
click at [571, 115] on div "Liberation Through Seeing" at bounding box center [584, 118] width 26 height 26
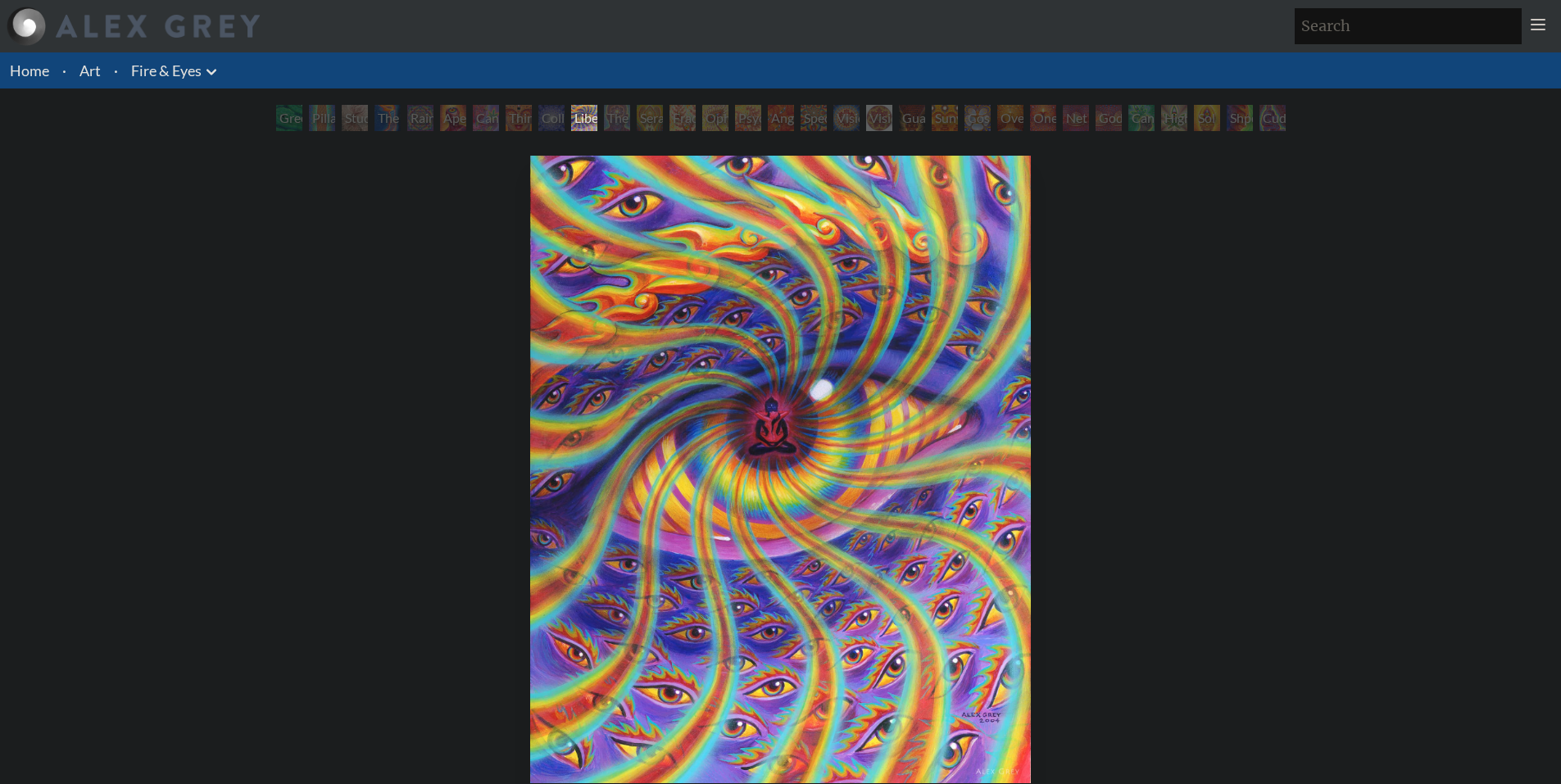
click at [565, 110] on div "Collective Vision" at bounding box center [552, 118] width 26 height 26
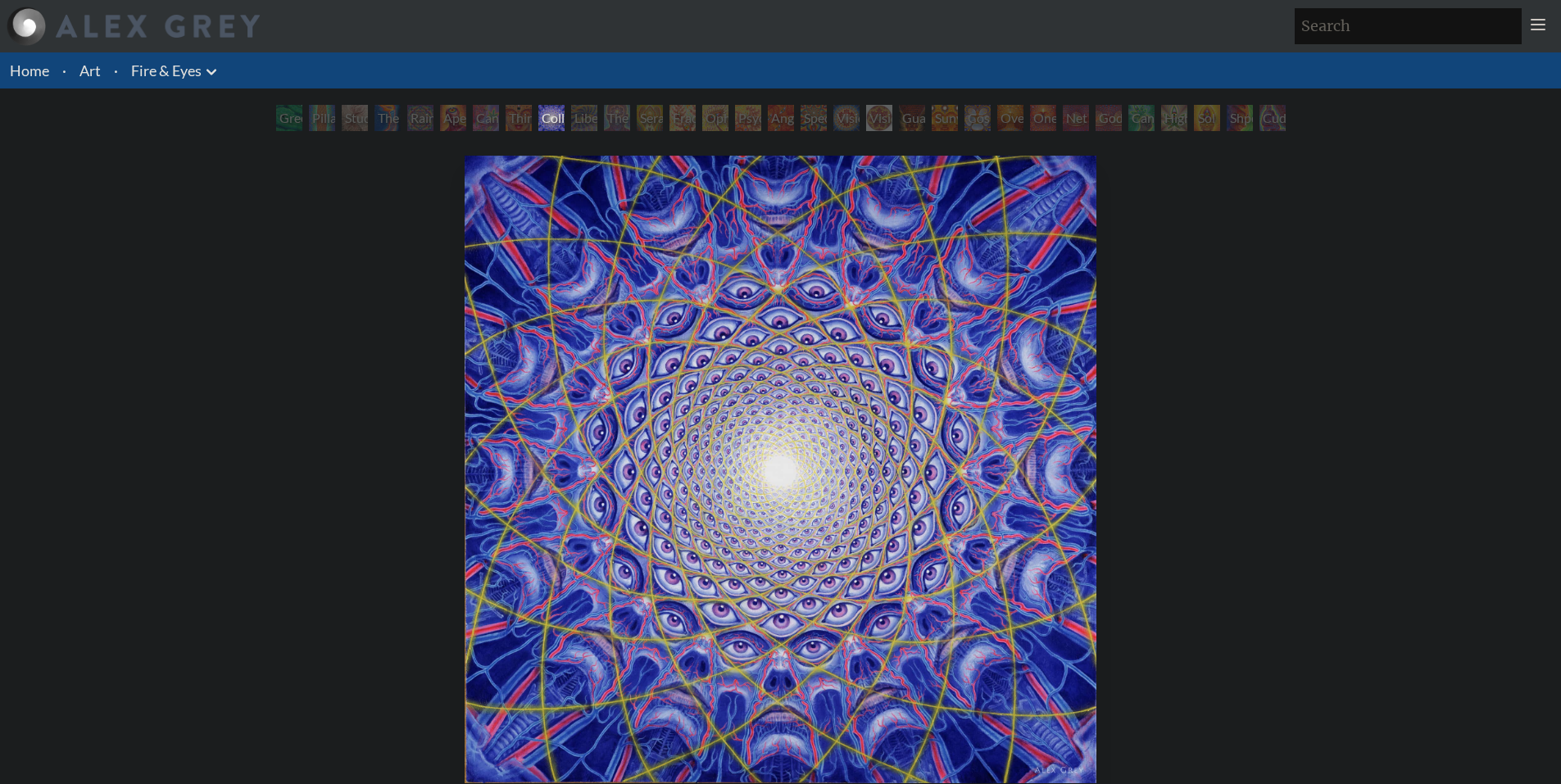
click at [506, 122] on div "Third Eye Tears of Joy" at bounding box center [519, 118] width 26 height 26
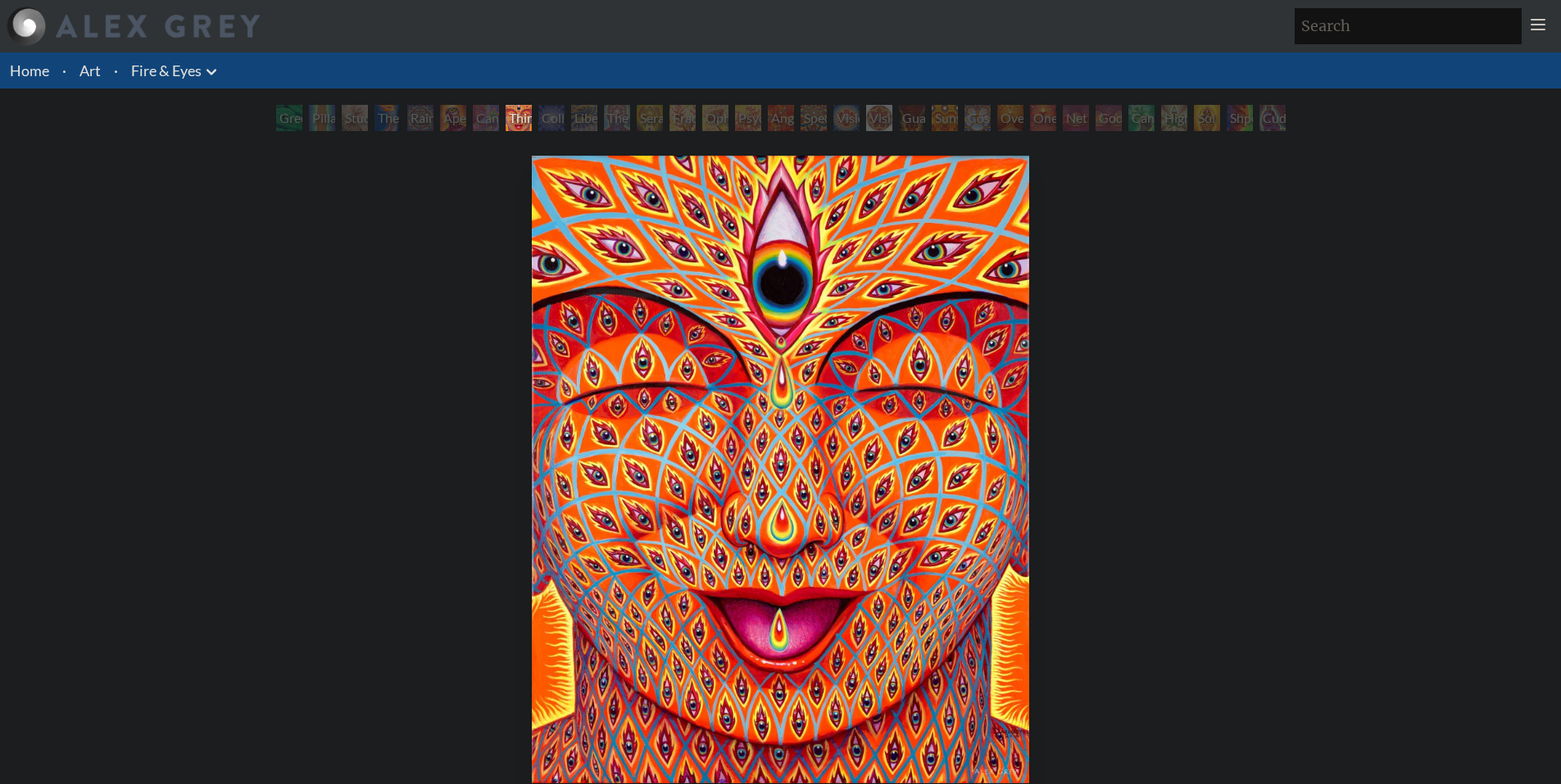
click at [407, 117] on div "Rainbow Eye Ripple" at bounding box center [420, 118] width 26 height 26
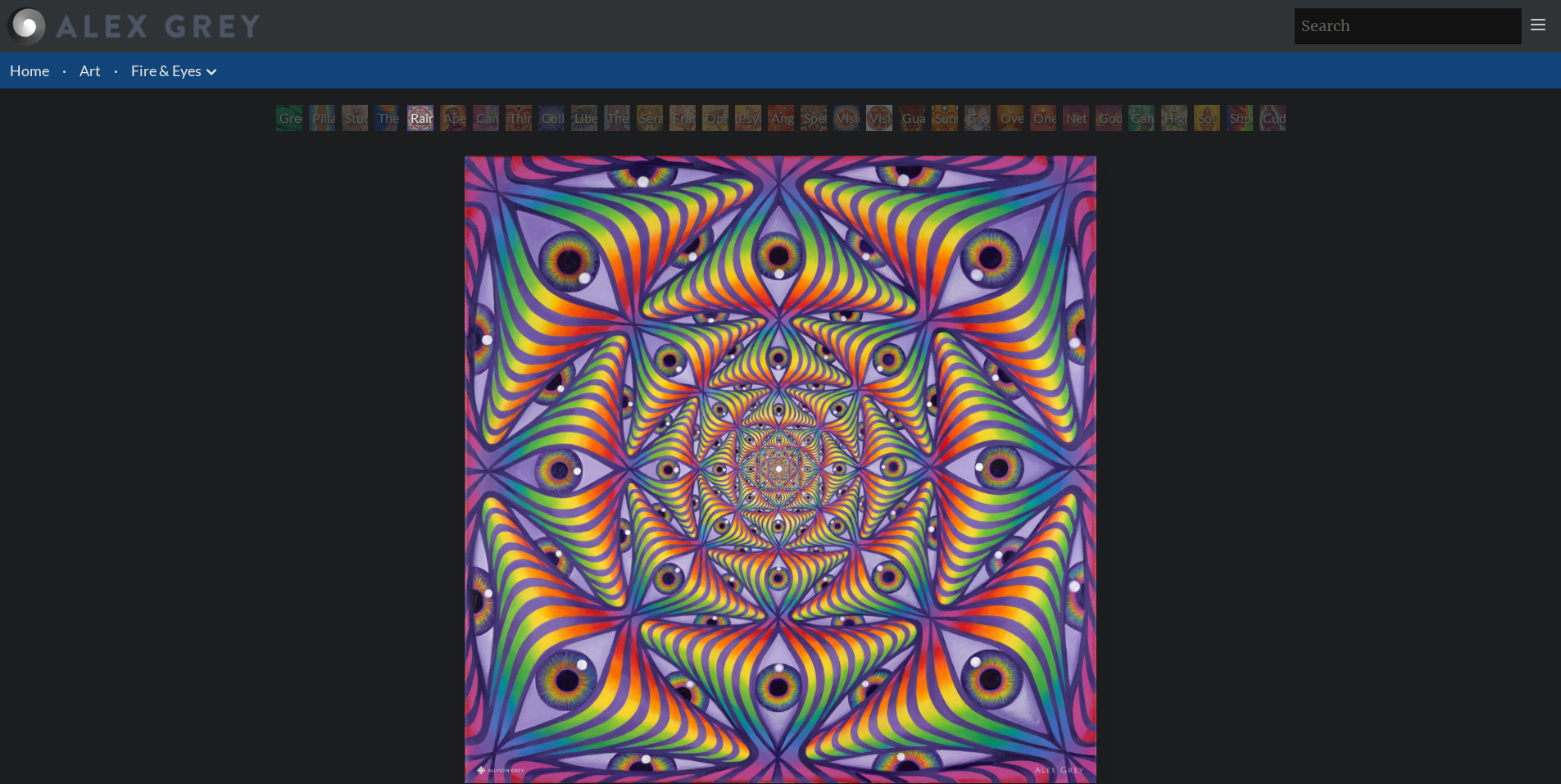
click at [368, 114] on div "Study for the Great Turn" at bounding box center [355, 118] width 26 height 26
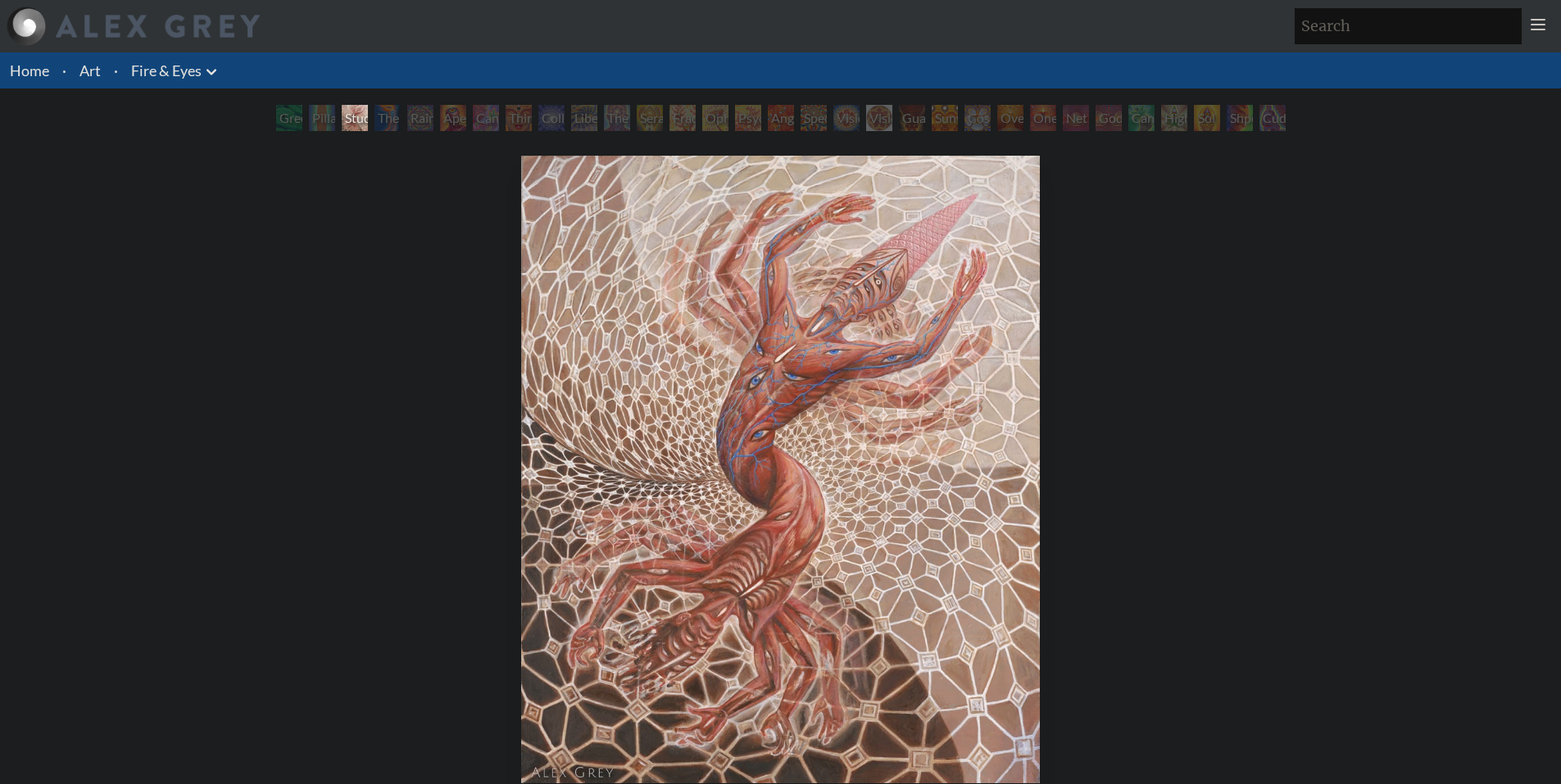
click at [374, 120] on div "The Torch" at bounding box center [387, 118] width 26 height 26
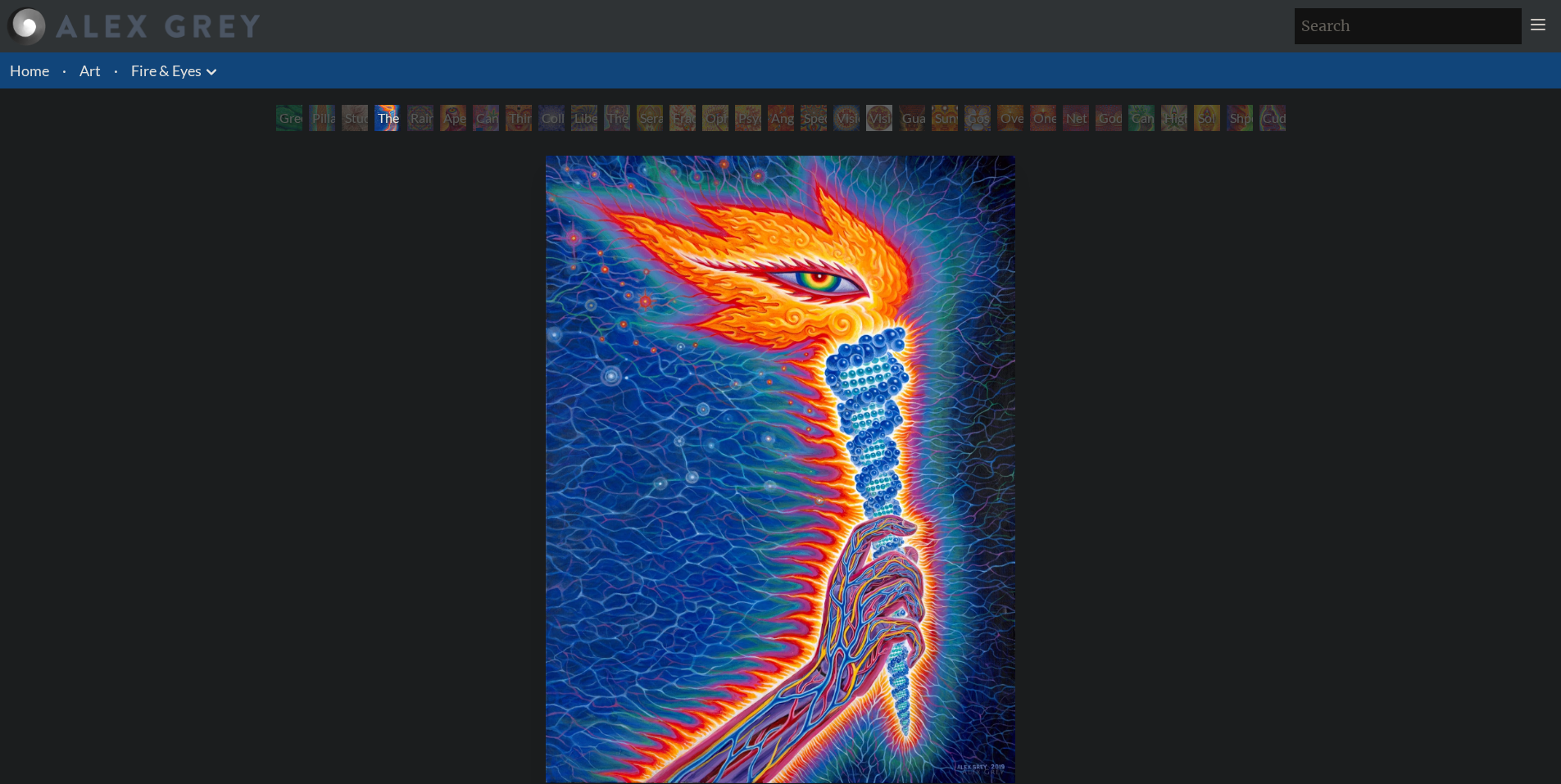
click at [491, 121] on div "Cannabis Sutra" at bounding box center [486, 118] width 26 height 26
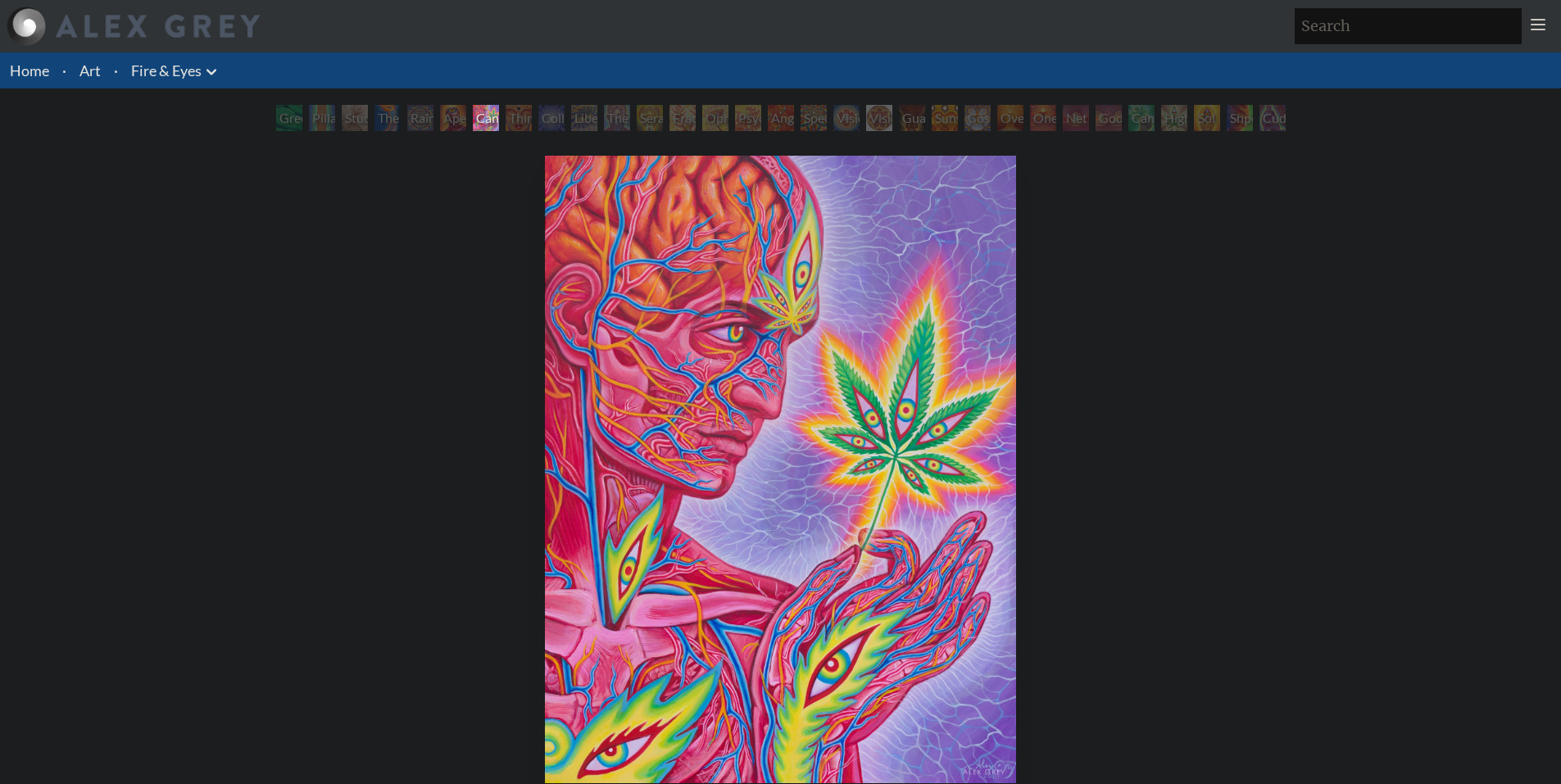
click at [532, 110] on div "Third Eye Tears of Joy" at bounding box center [519, 118] width 26 height 26
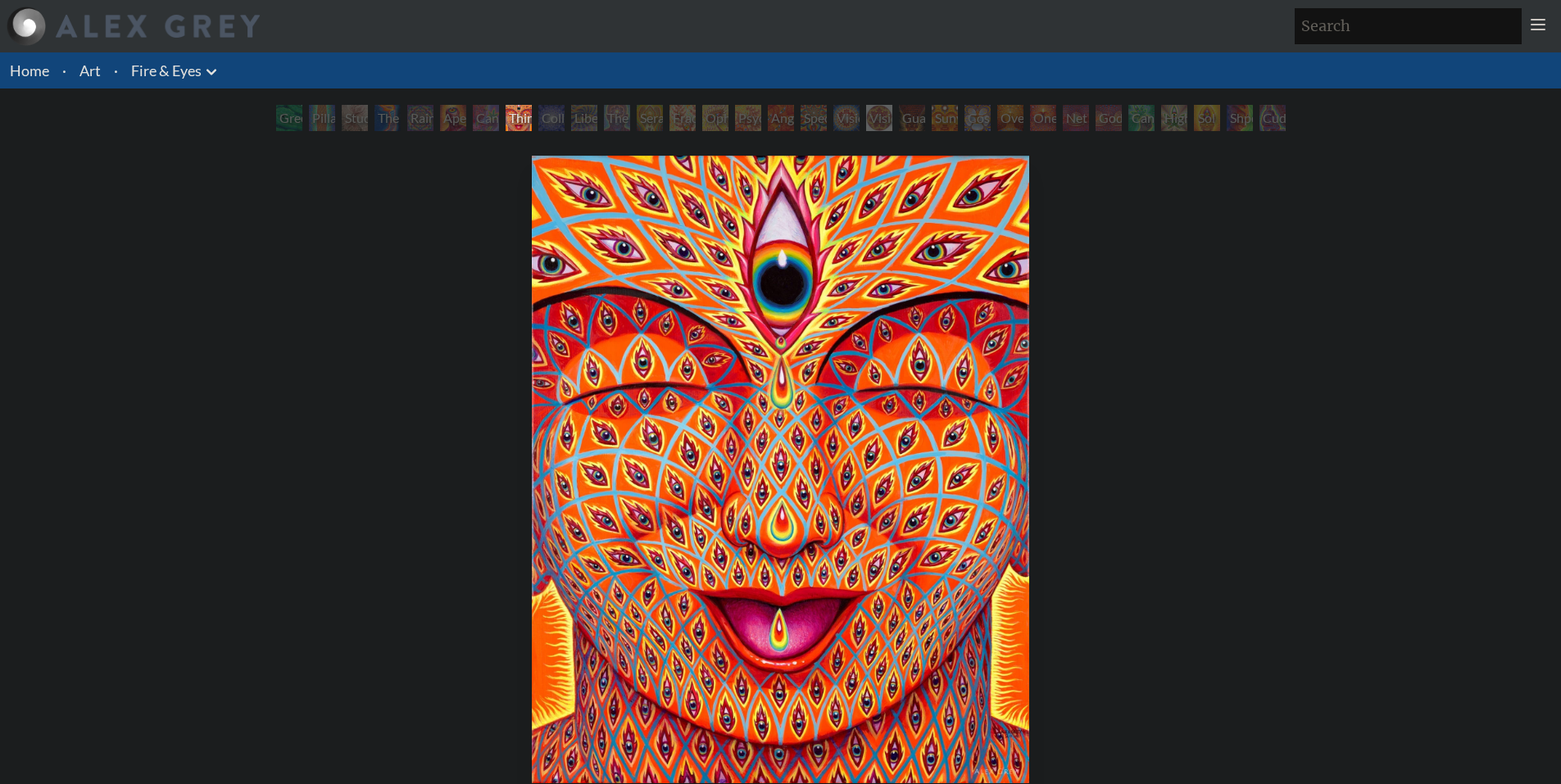
click at [598, 111] on div "Liberation Through Seeing" at bounding box center [584, 118] width 26 height 26
